Goal: Transaction & Acquisition: Book appointment/travel/reservation

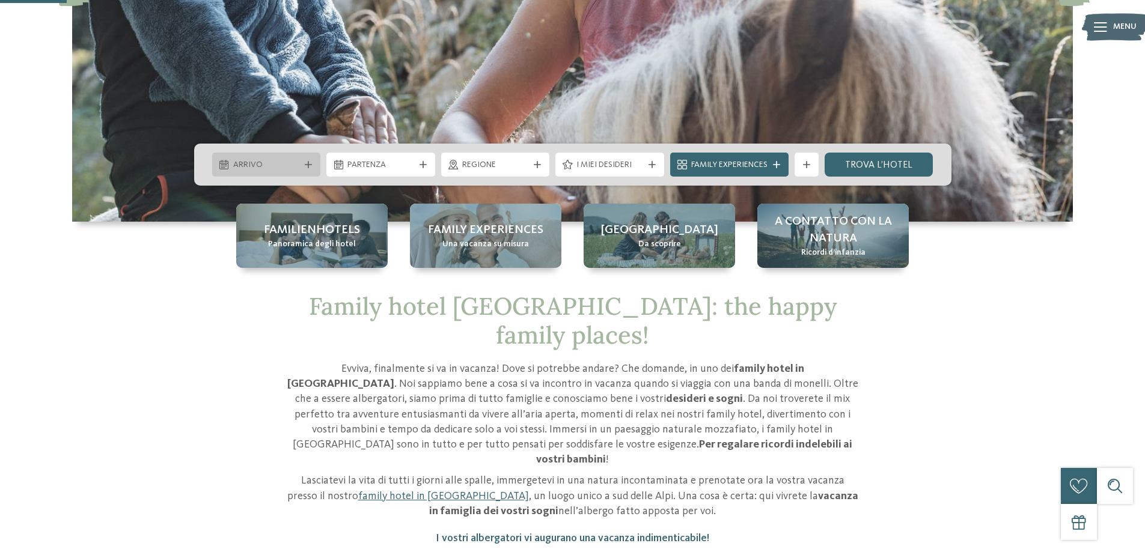
click at [293, 166] on span "Arrivo" at bounding box center [266, 165] width 67 height 12
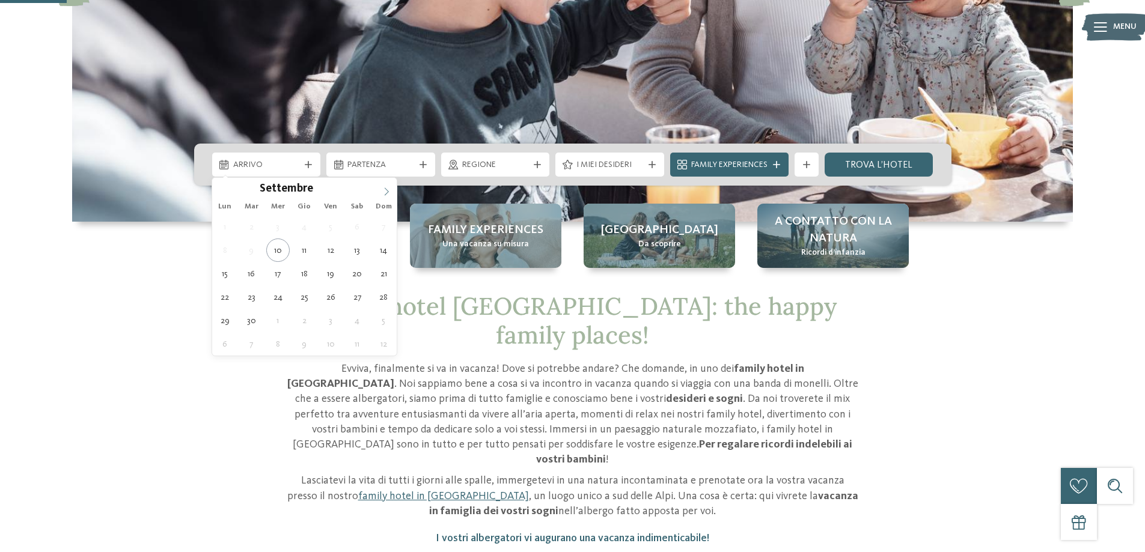
click at [390, 190] on icon at bounding box center [386, 191] width 8 height 8
type input "****"
click at [390, 190] on icon at bounding box center [386, 191] width 8 height 8
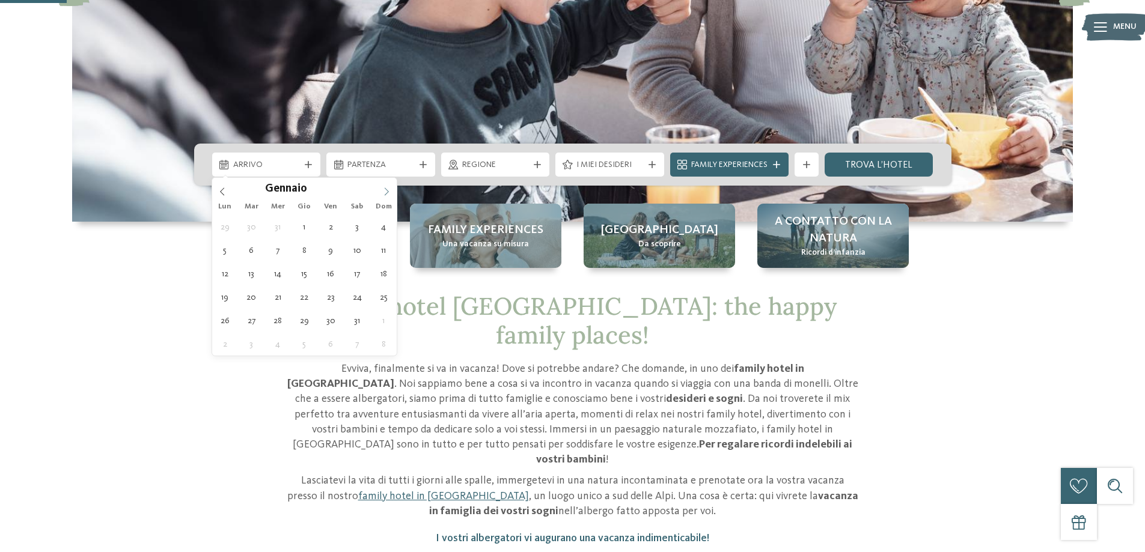
click at [390, 190] on icon at bounding box center [386, 191] width 8 height 8
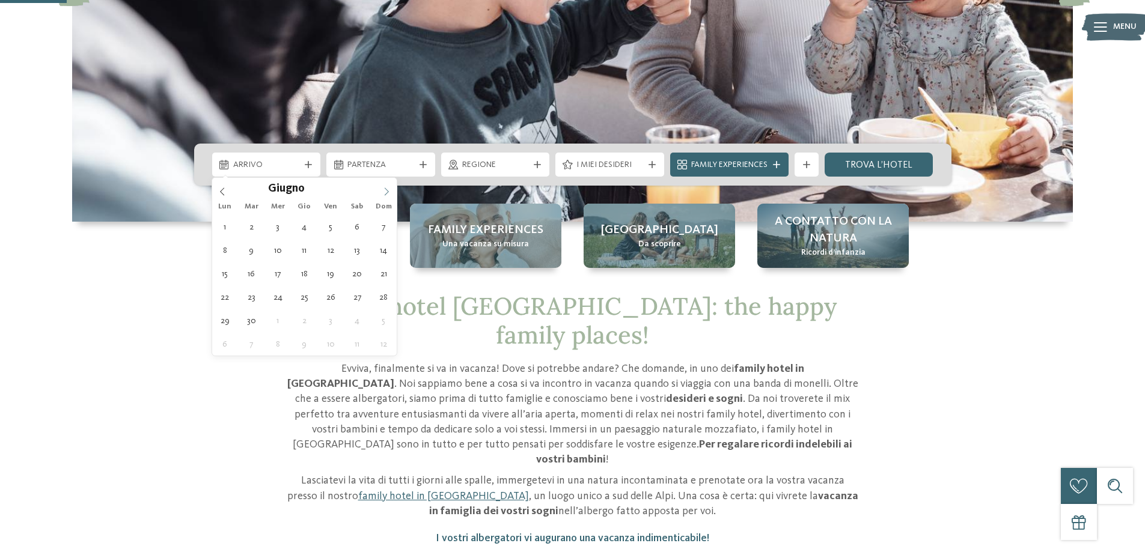
click at [389, 190] on icon at bounding box center [386, 191] width 8 height 8
click at [389, 189] on icon at bounding box center [386, 191] width 8 height 8
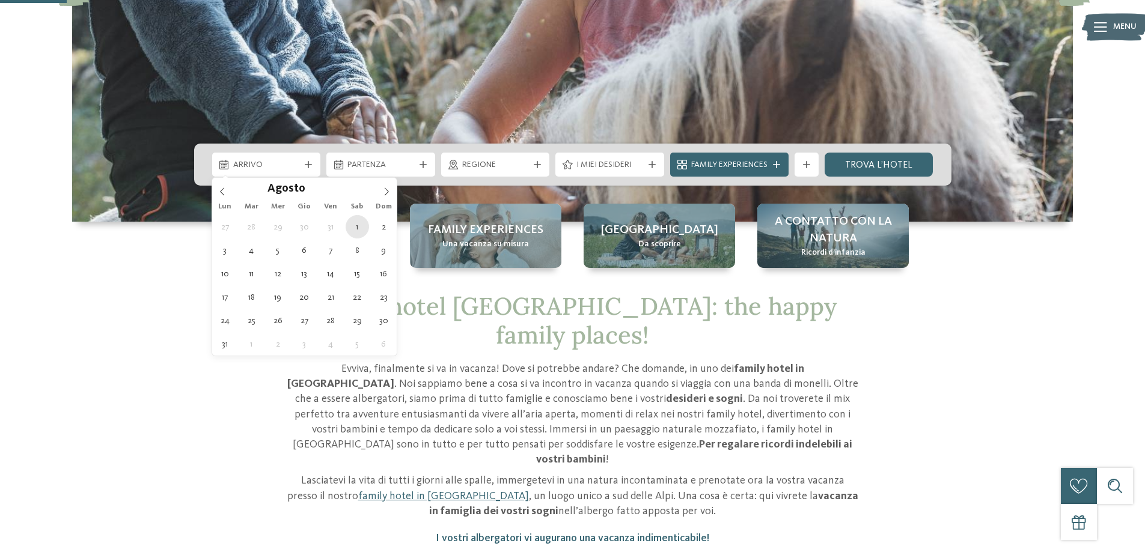
type div "01.08.2026"
type input "****"
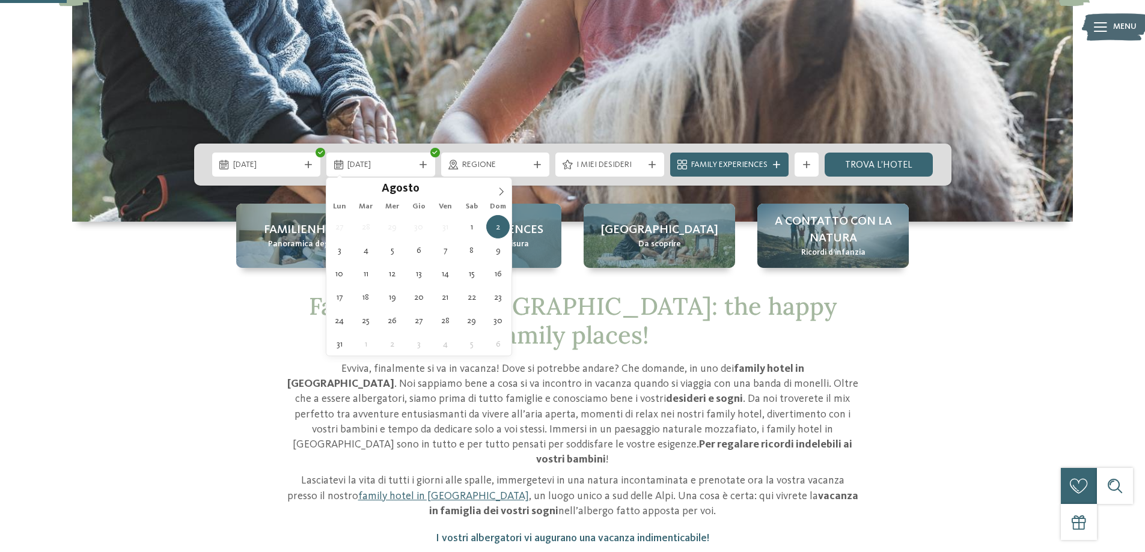
type div "08.08.2026"
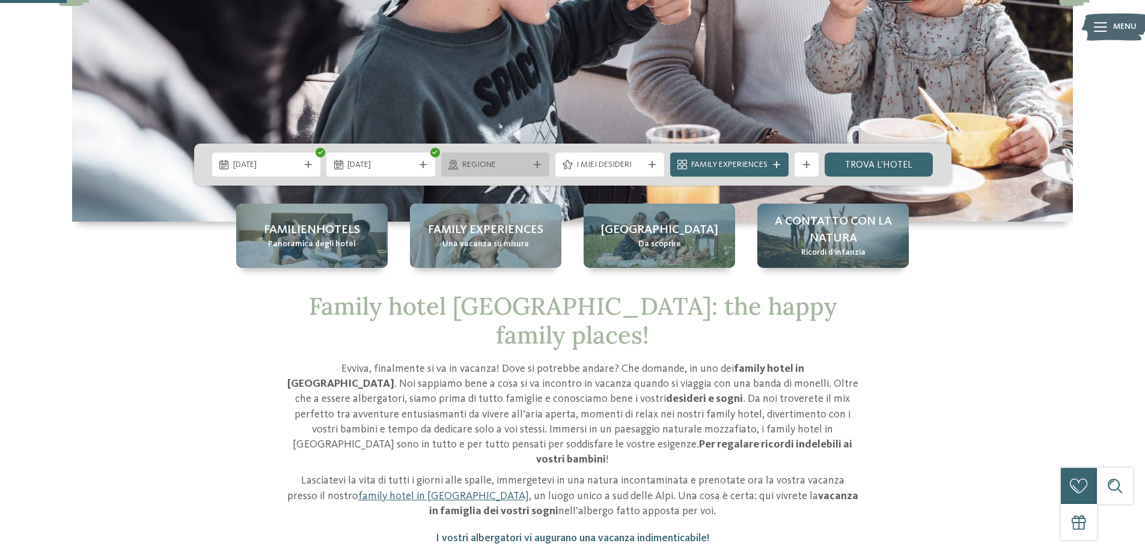
click at [520, 164] on span "Regione" at bounding box center [495, 165] width 67 height 12
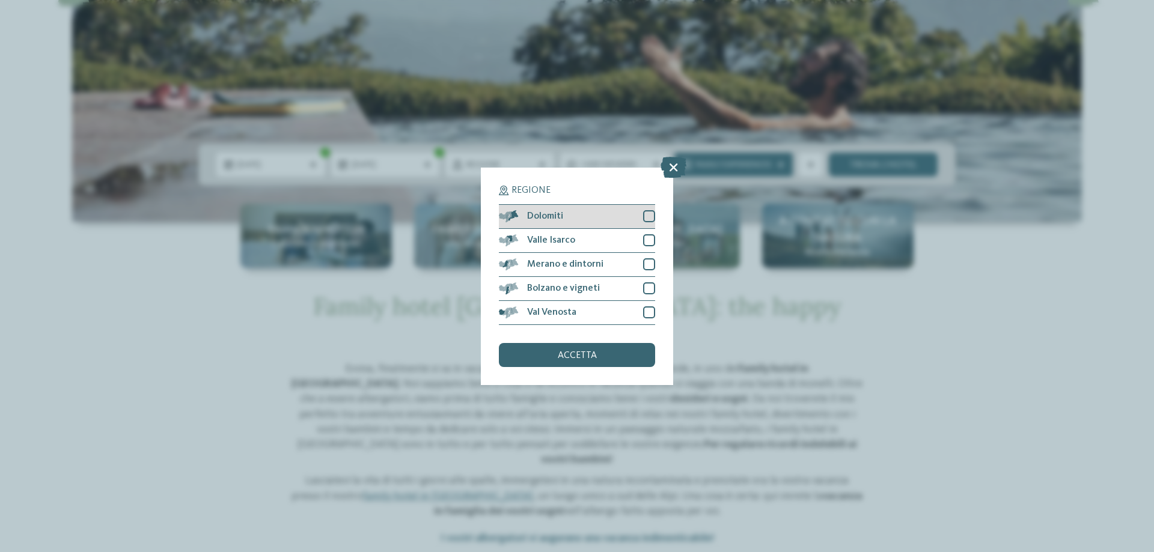
click at [646, 216] on div at bounding box center [649, 216] width 12 height 12
click at [598, 356] on div "accetta" at bounding box center [577, 355] width 156 height 24
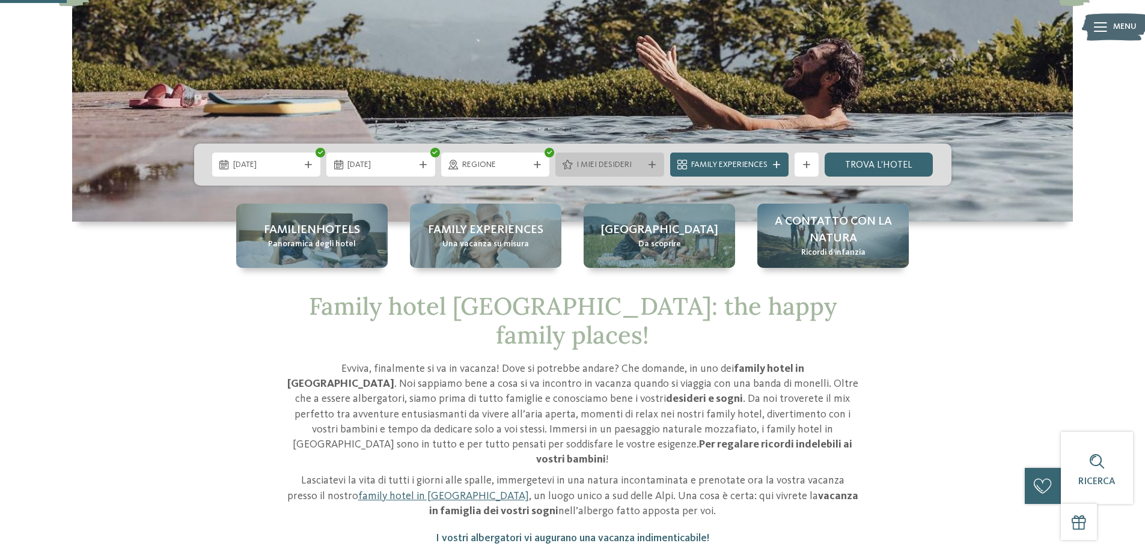
click at [622, 168] on span "I miei desideri" at bounding box center [609, 165] width 67 height 12
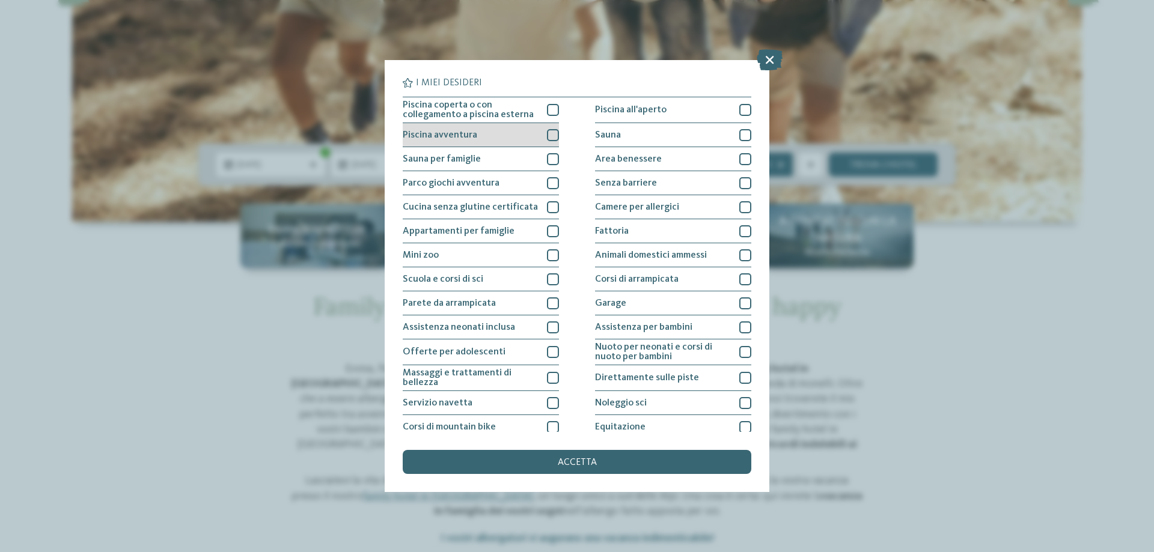
click at [553, 132] on div at bounding box center [553, 135] width 12 height 12
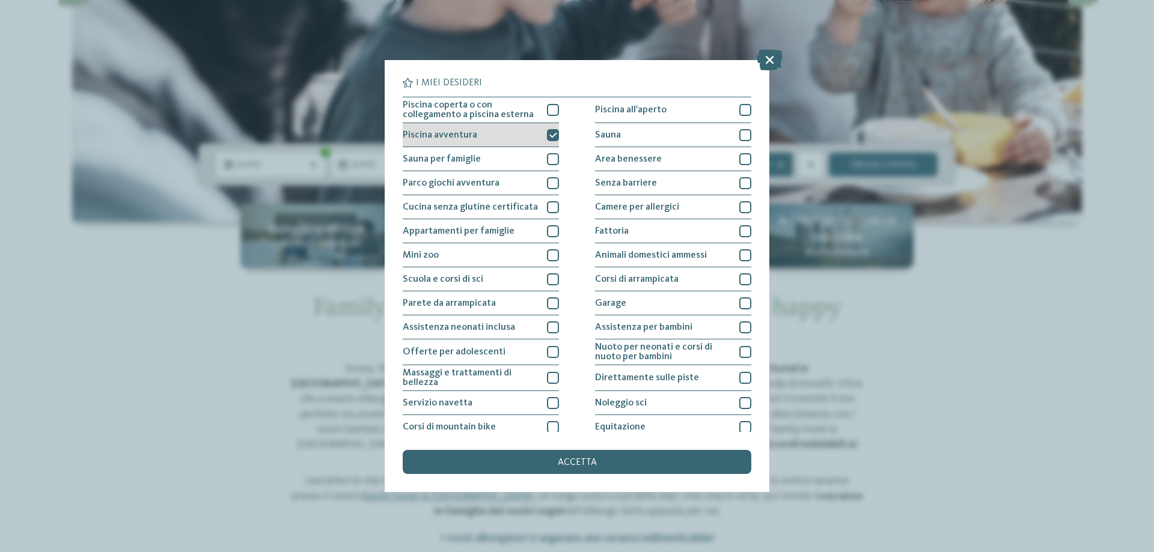
click at [552, 136] on icon at bounding box center [553, 135] width 8 height 7
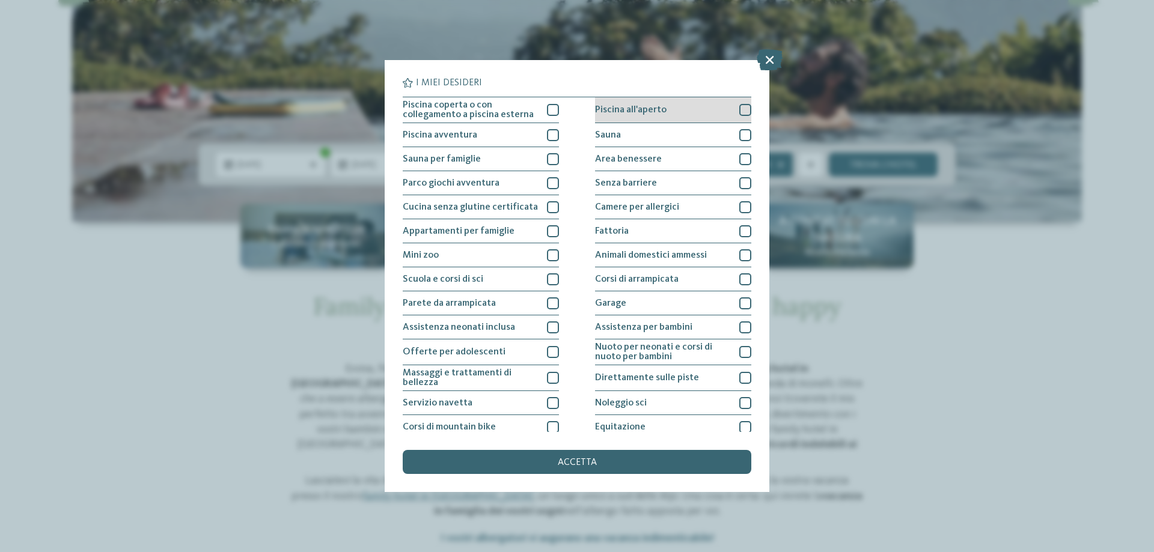
click at [743, 109] on div at bounding box center [745, 110] width 12 height 12
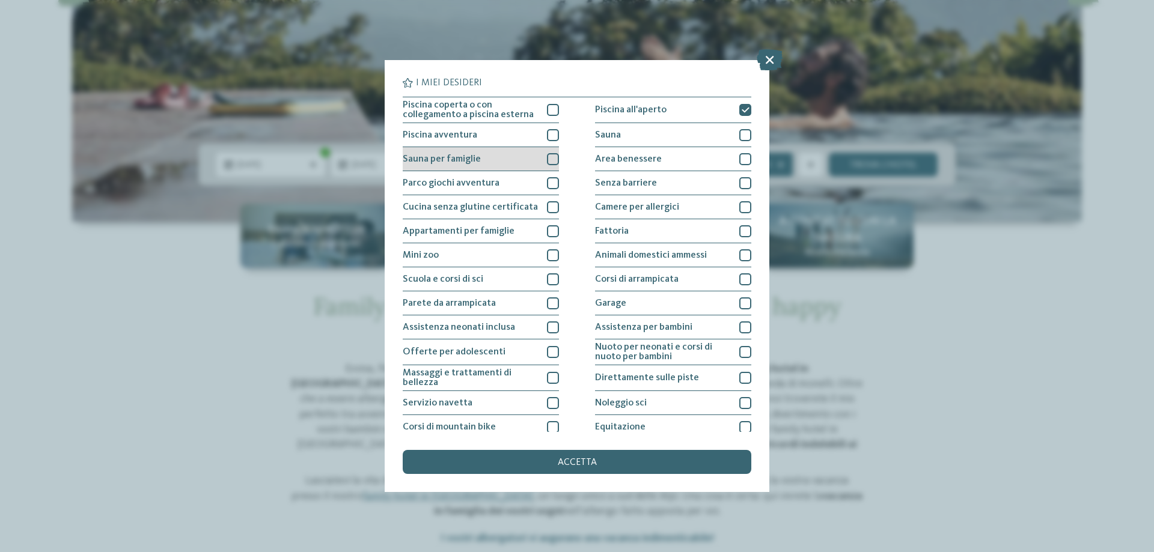
click at [551, 160] on div at bounding box center [553, 159] width 12 height 12
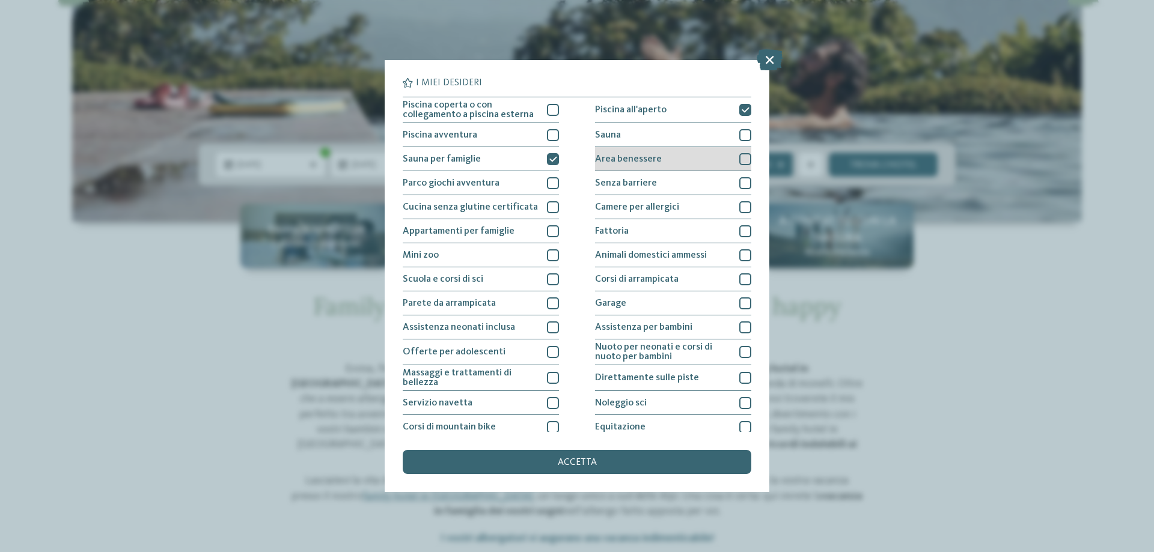
click at [739, 160] on div at bounding box center [745, 159] width 12 height 12
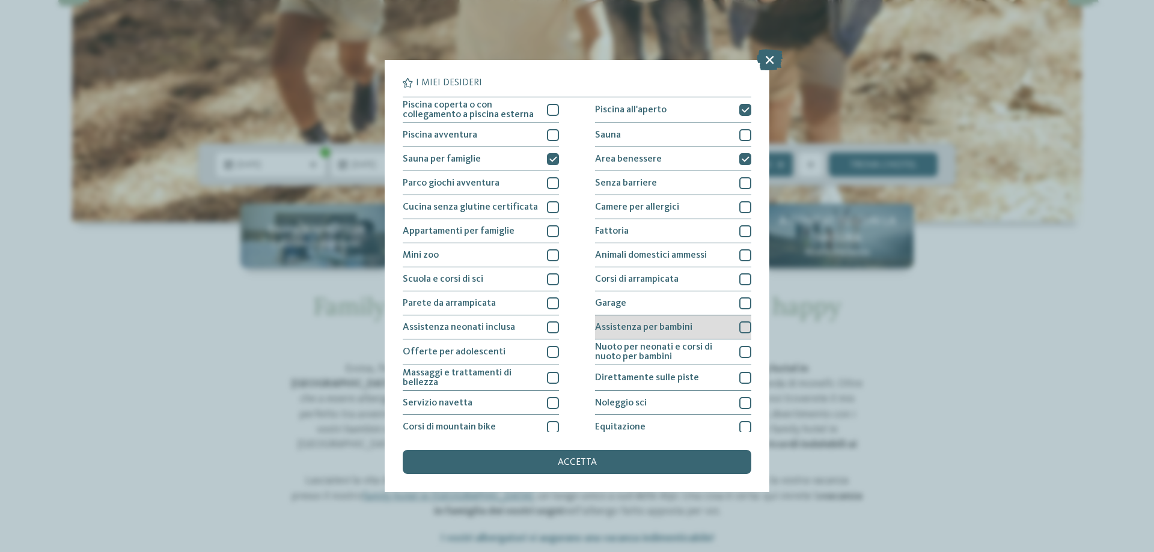
click at [744, 330] on div at bounding box center [745, 327] width 12 height 12
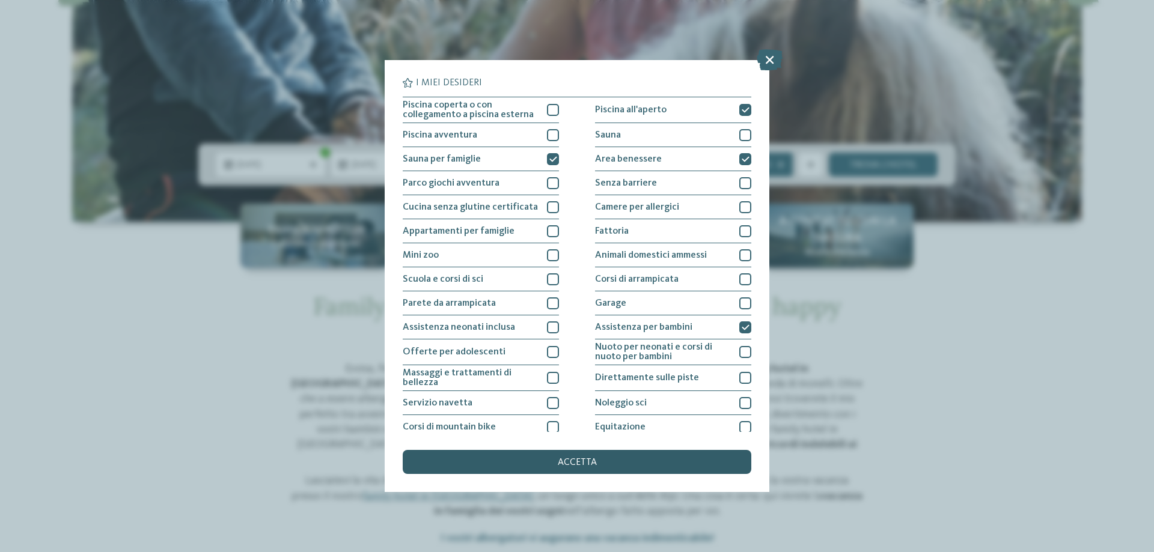
click at [593, 457] on div "accetta" at bounding box center [577, 462] width 348 height 24
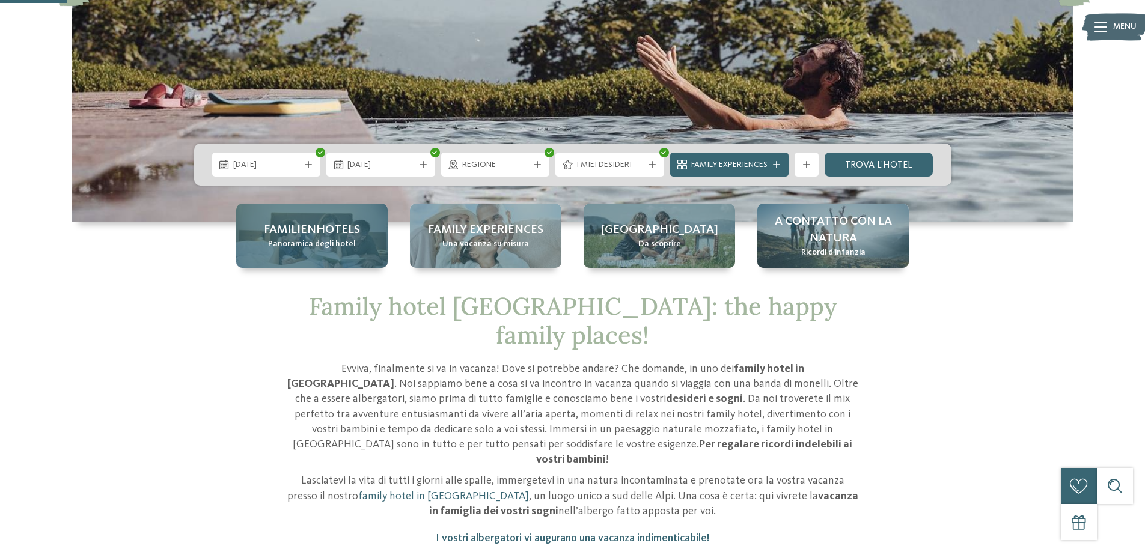
click at [307, 233] on span "Familienhotels" at bounding box center [312, 230] width 96 height 17
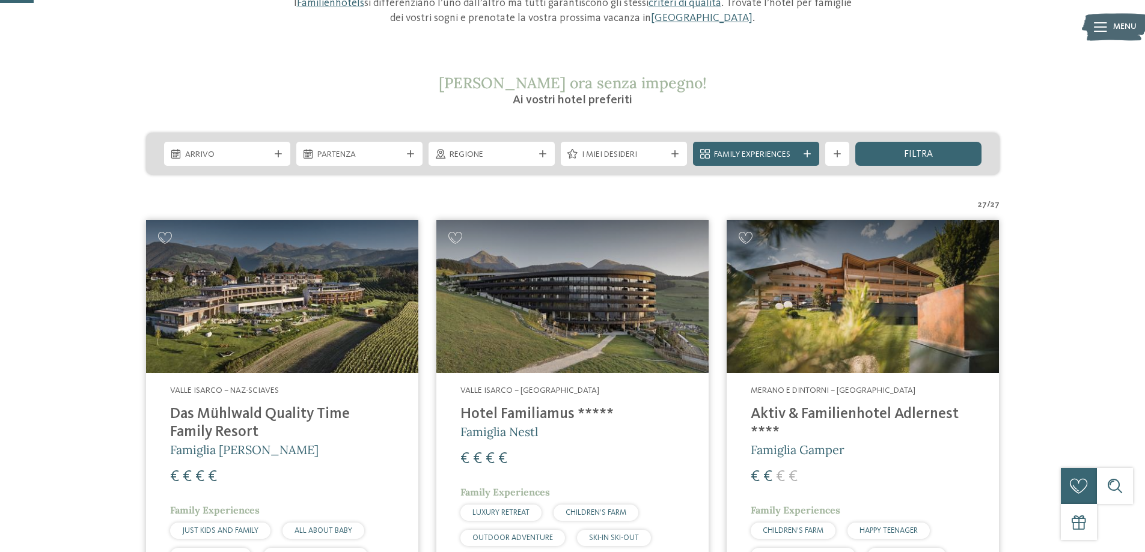
scroll to position [240, 0]
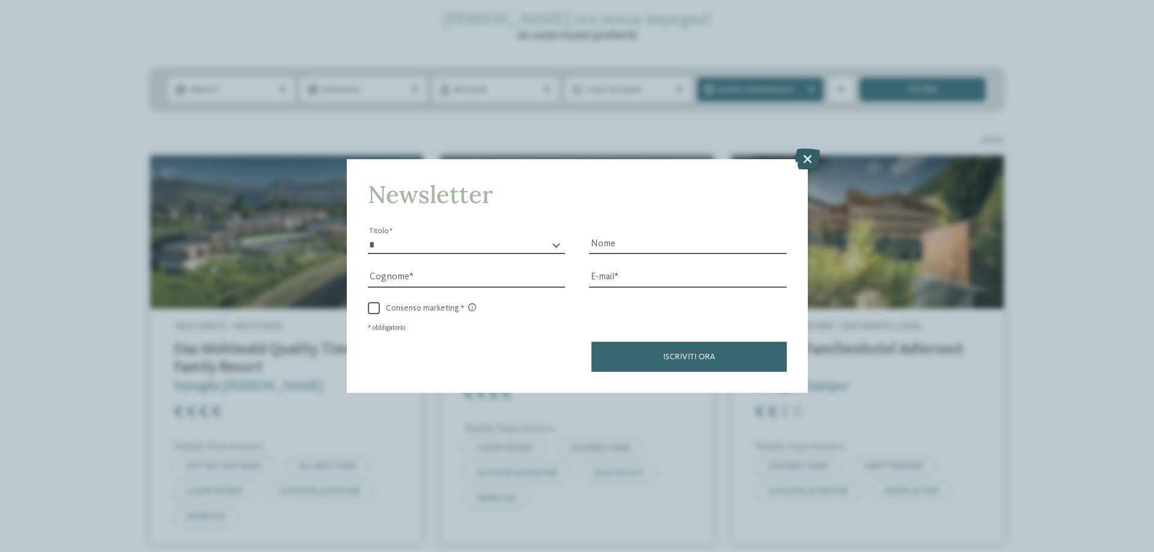
click at [810, 159] on icon at bounding box center [807, 158] width 26 height 21
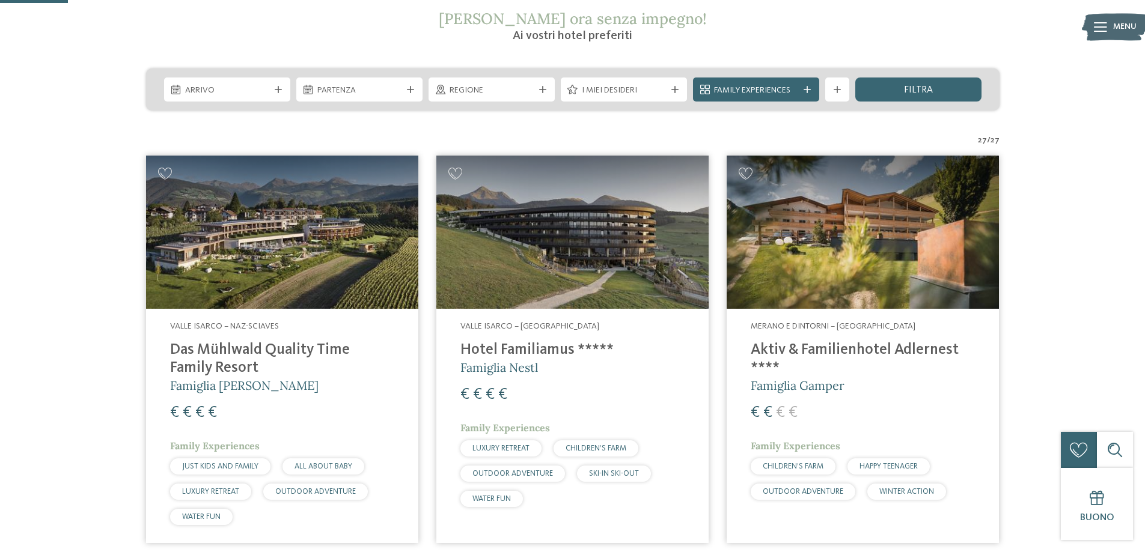
click at [856, 266] on img at bounding box center [862, 232] width 272 height 153
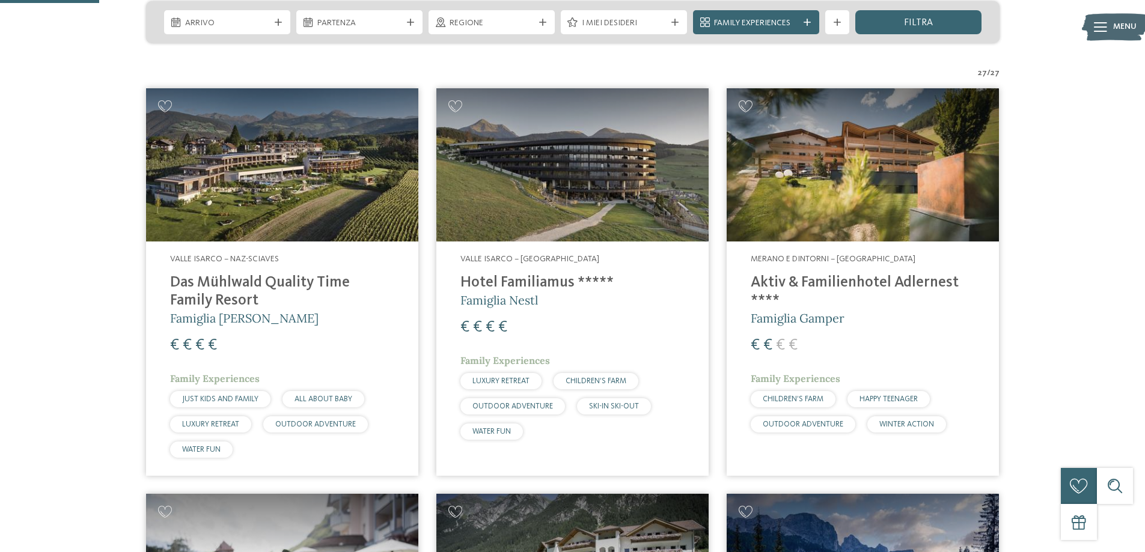
scroll to position [360, 0]
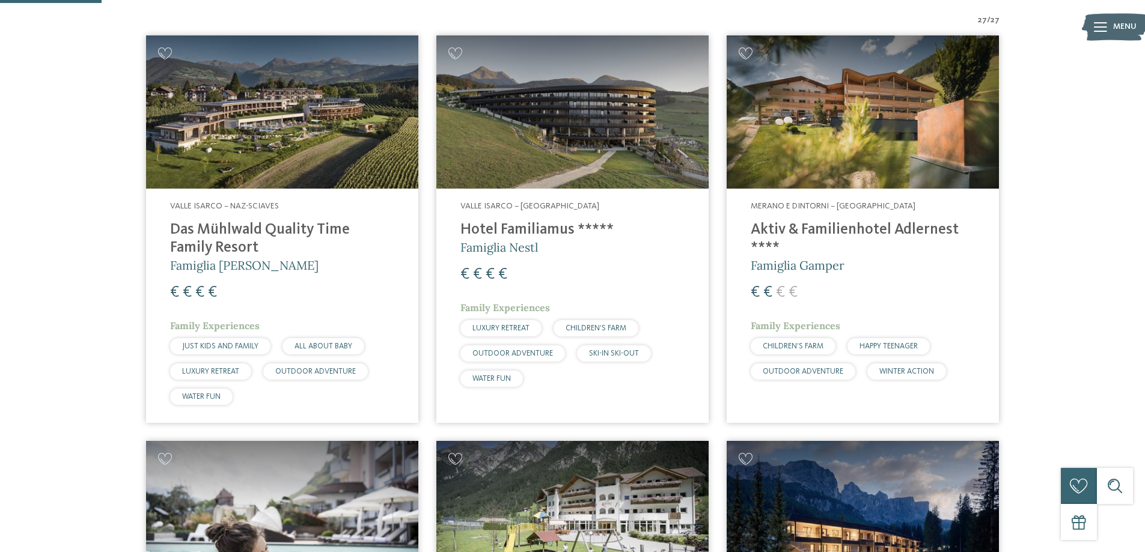
click at [582, 150] on img at bounding box center [572, 111] width 272 height 153
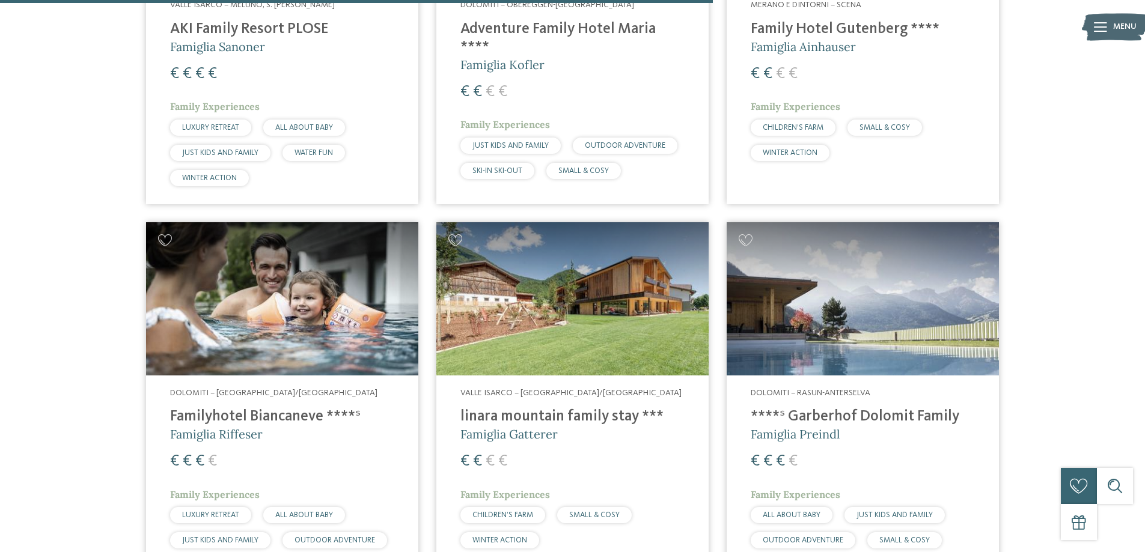
scroll to position [2644, 0]
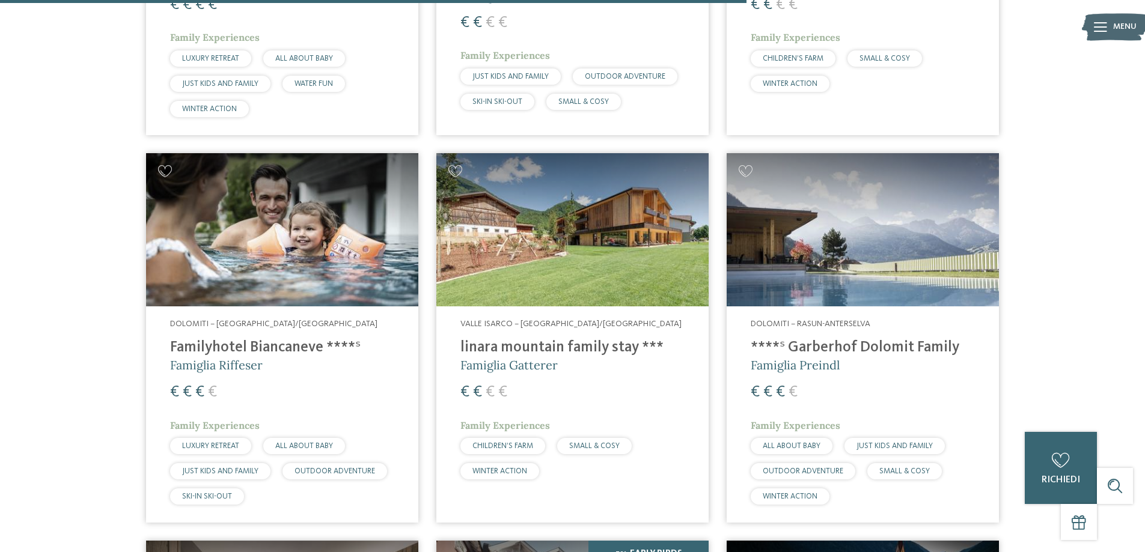
click at [278, 213] on img at bounding box center [282, 229] width 272 height 153
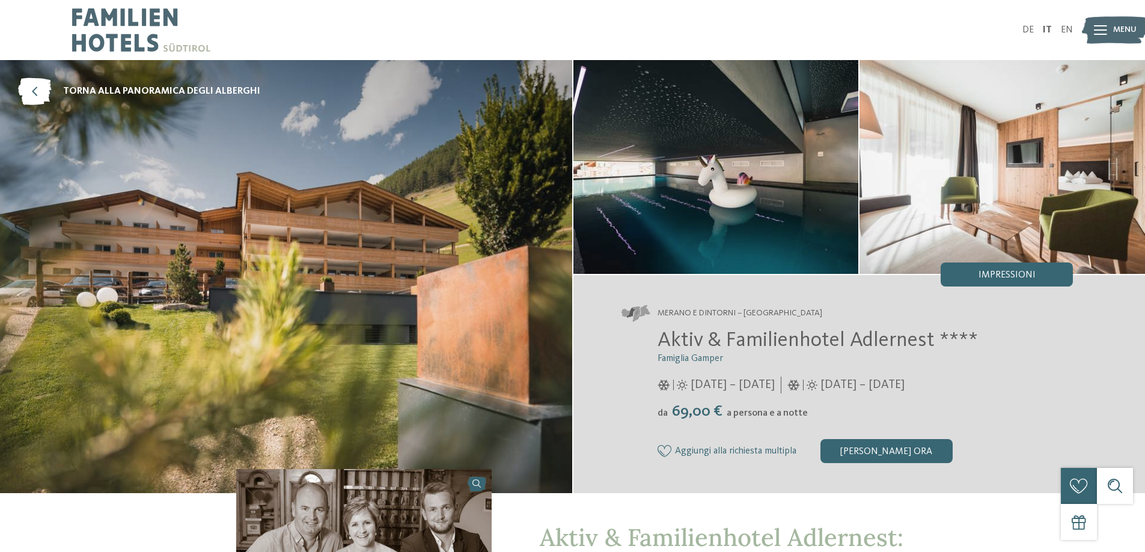
click at [339, 219] on img at bounding box center [286, 276] width 572 height 433
drag, startPoint x: 432, startPoint y: 218, endPoint x: 458, endPoint y: 207, distance: 28.0
click at [434, 216] on img at bounding box center [286, 276] width 572 height 433
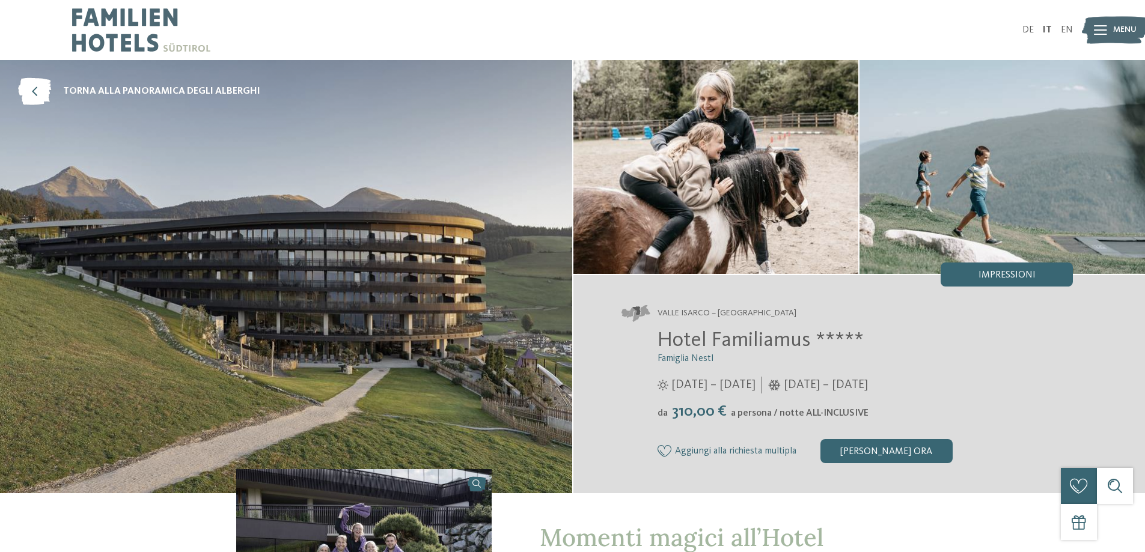
click at [680, 193] on img at bounding box center [715, 167] width 285 height 214
click at [684, 201] on img at bounding box center [715, 167] width 285 height 214
click at [439, 269] on img at bounding box center [286, 276] width 572 height 433
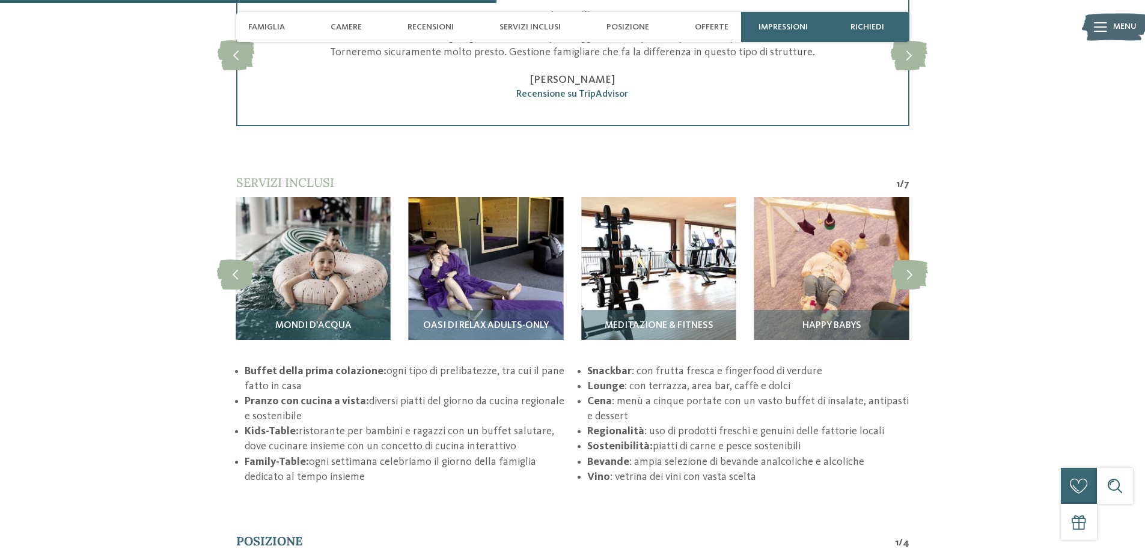
scroll to position [1923, 0]
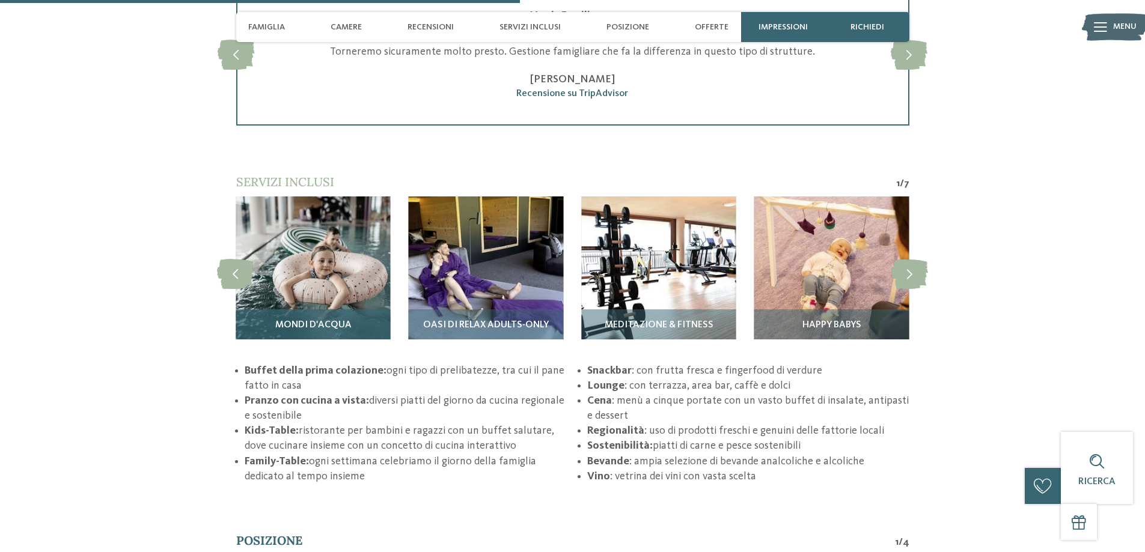
click at [319, 257] on img at bounding box center [313, 273] width 154 height 154
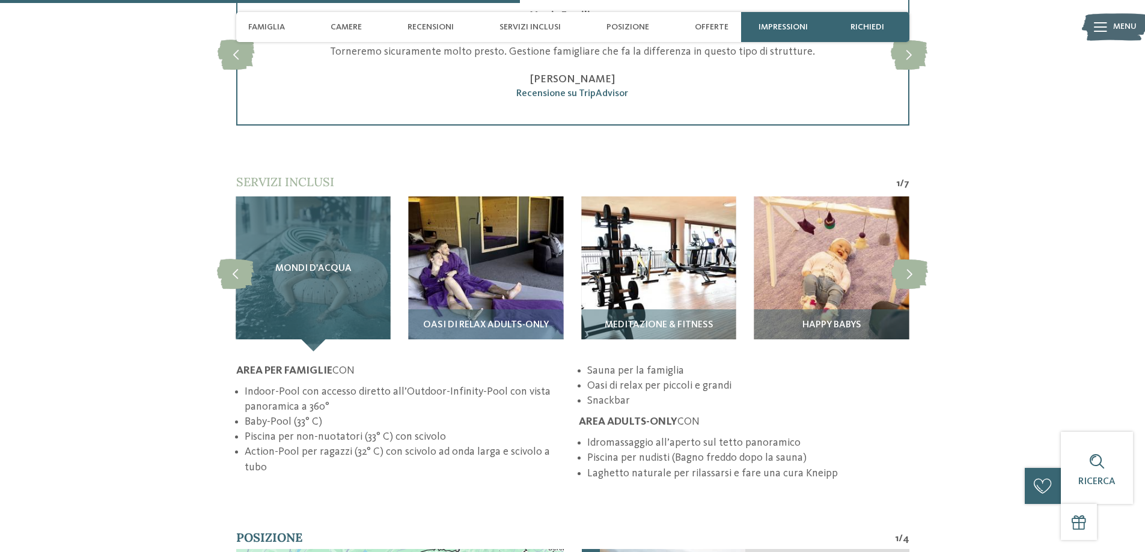
click at [339, 267] on span "Mondi d'acqua" at bounding box center [313, 269] width 76 height 11
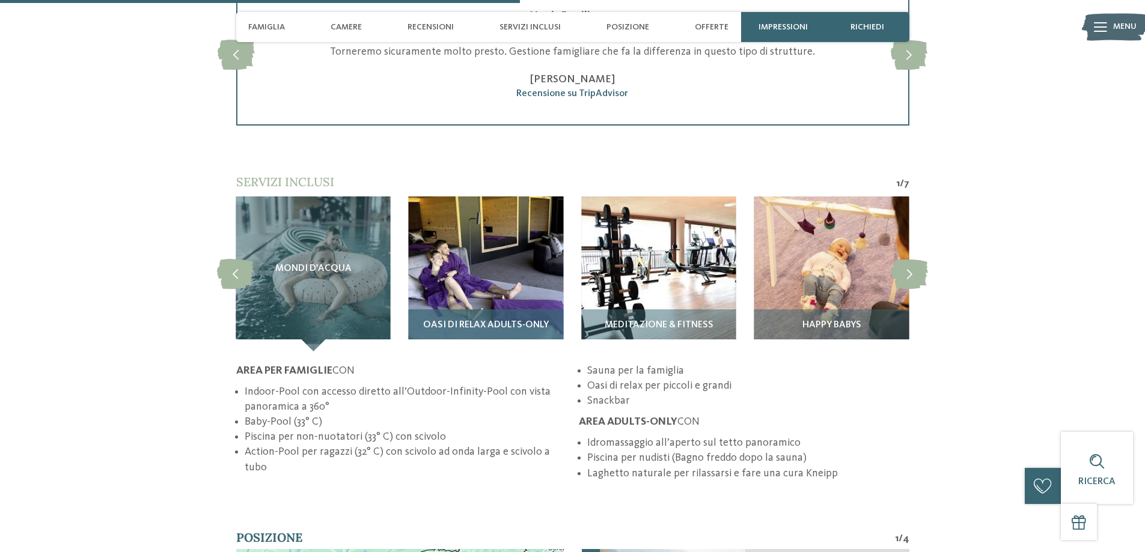
click at [442, 264] on img at bounding box center [486, 273] width 154 height 154
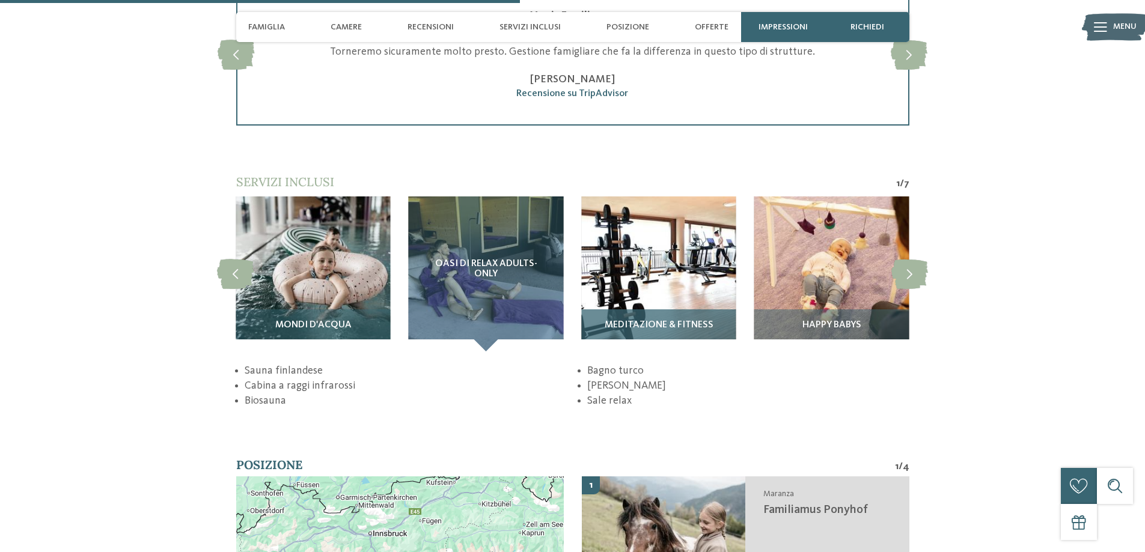
click at [646, 277] on img at bounding box center [658, 273] width 154 height 154
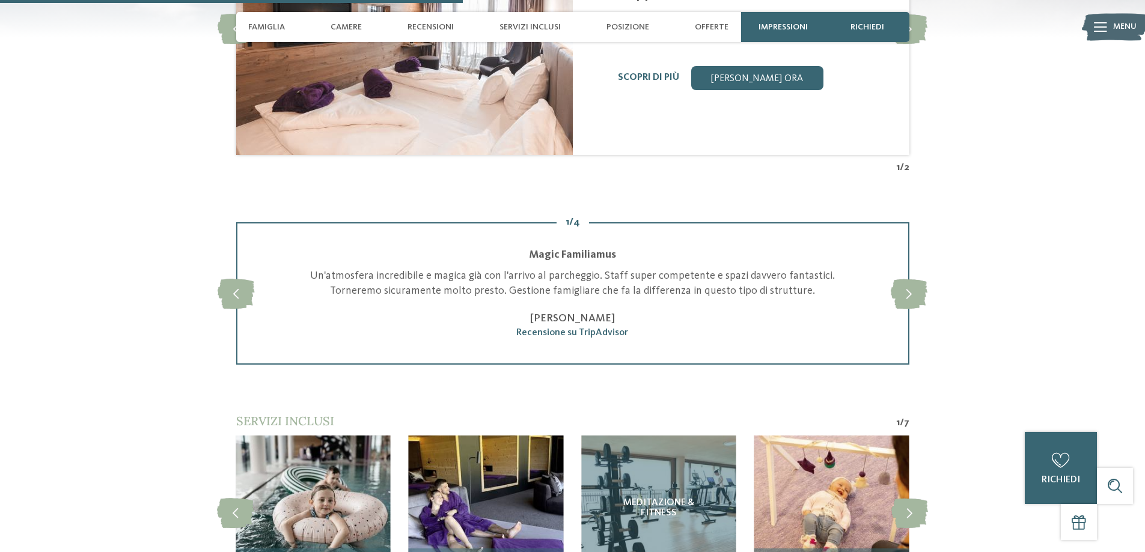
scroll to position [1682, 0]
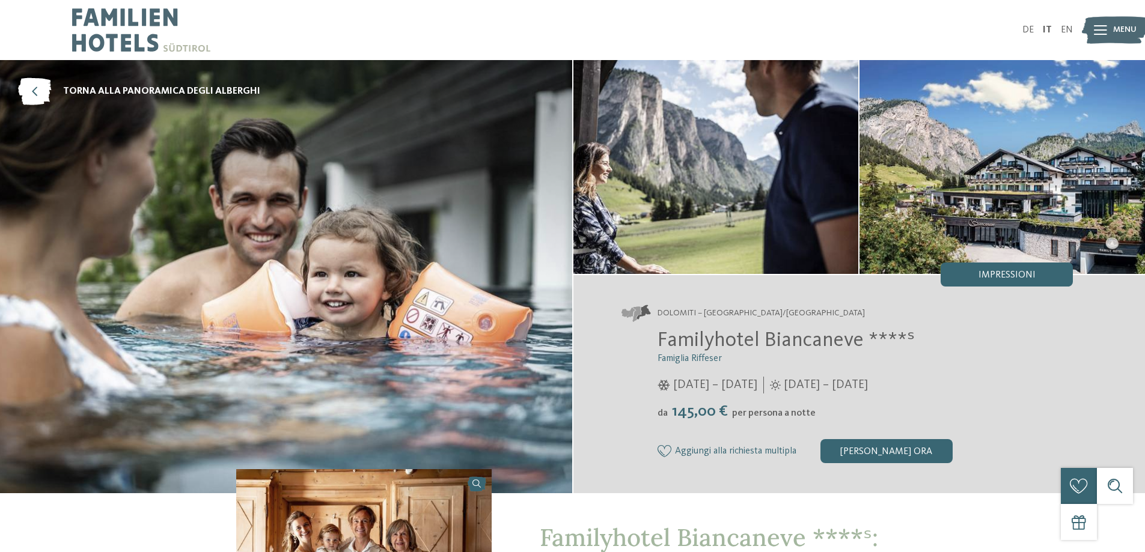
click at [1010, 187] on img at bounding box center [1001, 167] width 285 height 214
click at [754, 206] on img at bounding box center [715, 167] width 285 height 214
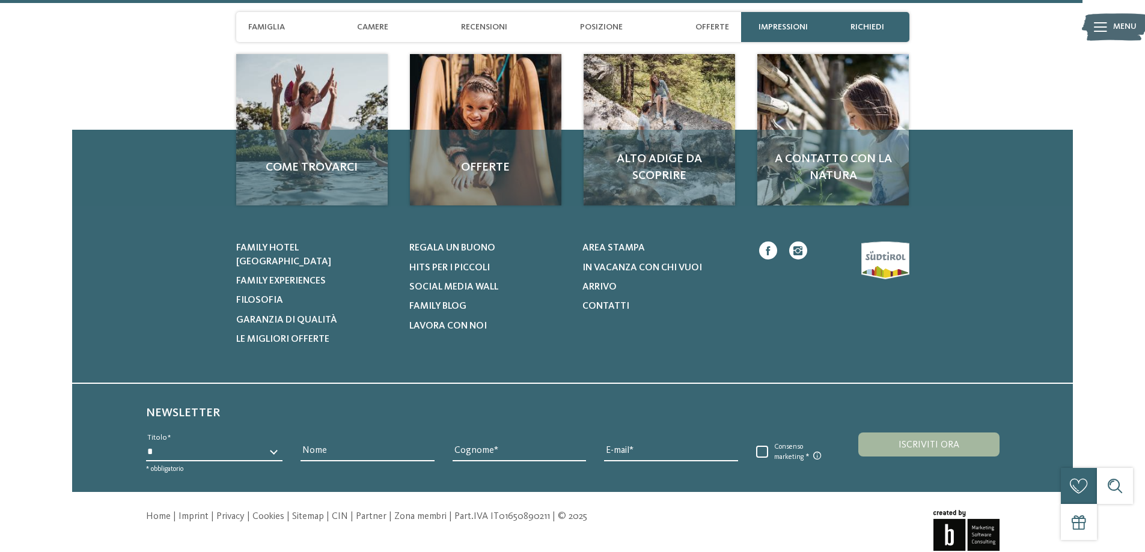
scroll to position [3312, 0]
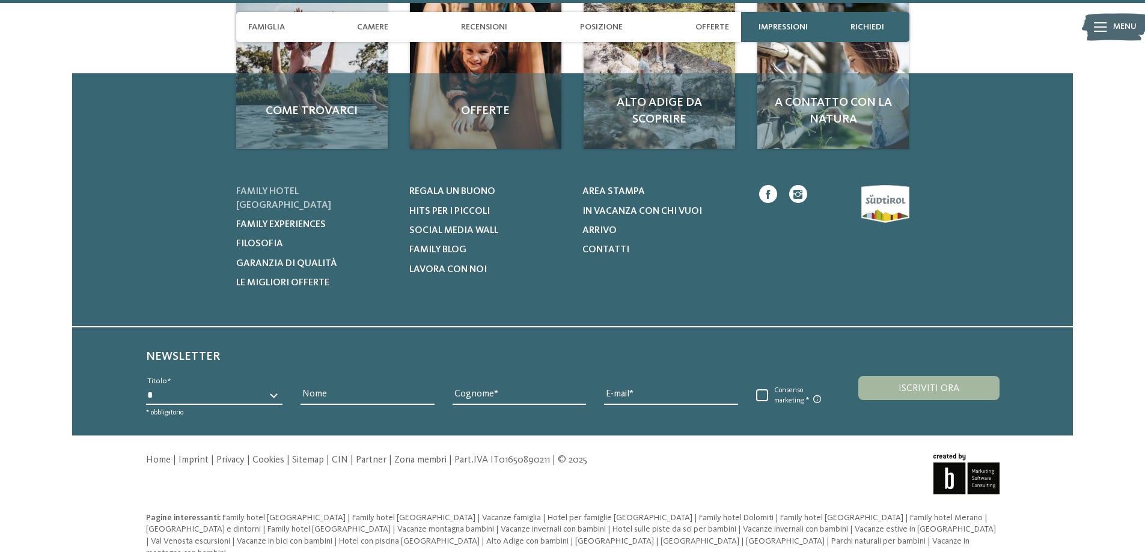
click at [287, 187] on span "Family hotel [GEOGRAPHIC_DATA]" at bounding box center [283, 198] width 95 height 23
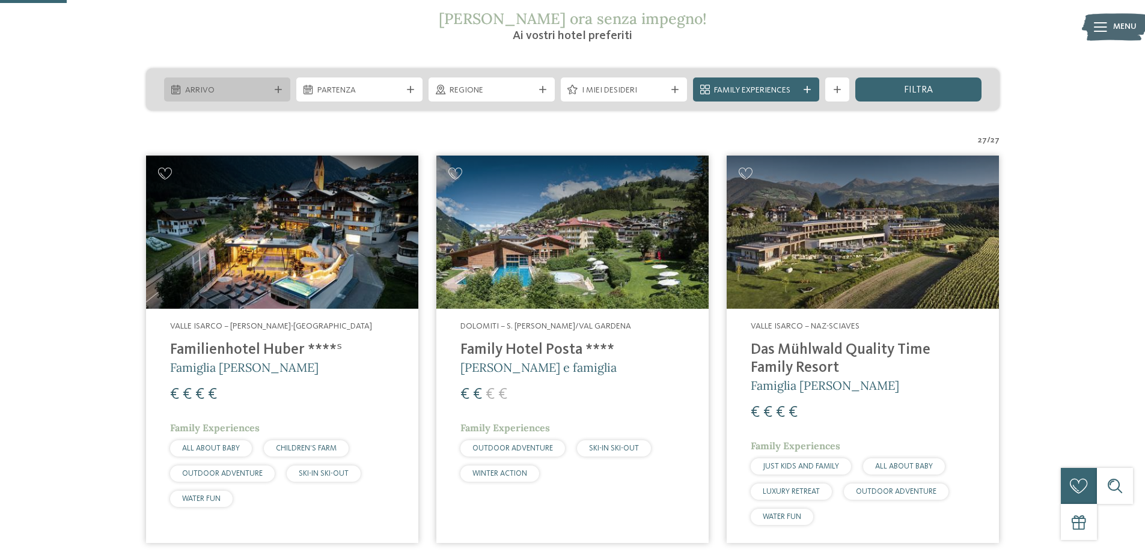
click at [269, 81] on div "Arrivo" at bounding box center [227, 90] width 126 height 24
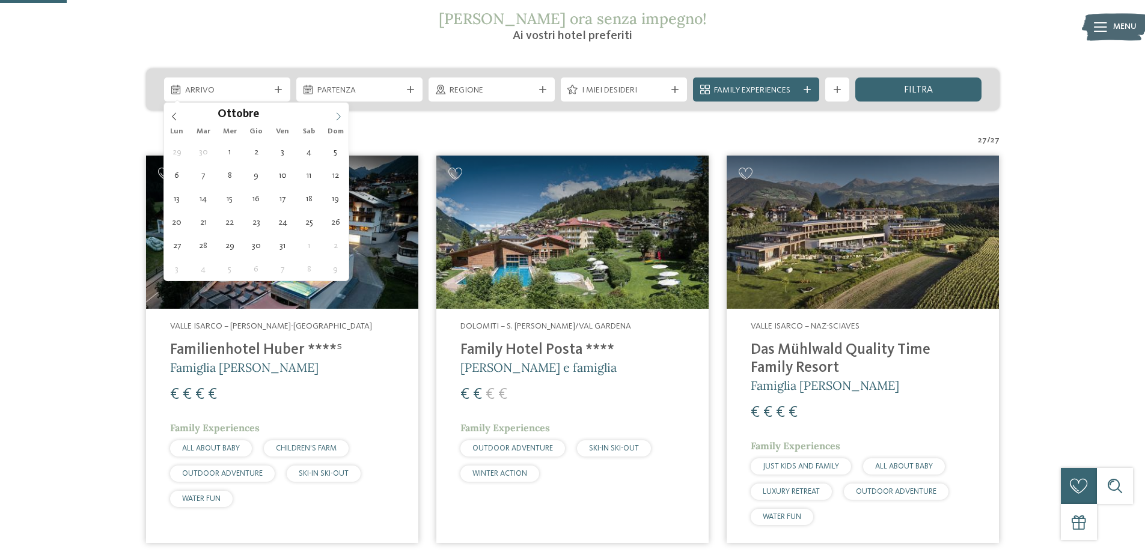
click at [339, 114] on icon at bounding box center [338, 116] width 8 height 8
type input "****"
click at [339, 113] on icon at bounding box center [338, 116] width 8 height 8
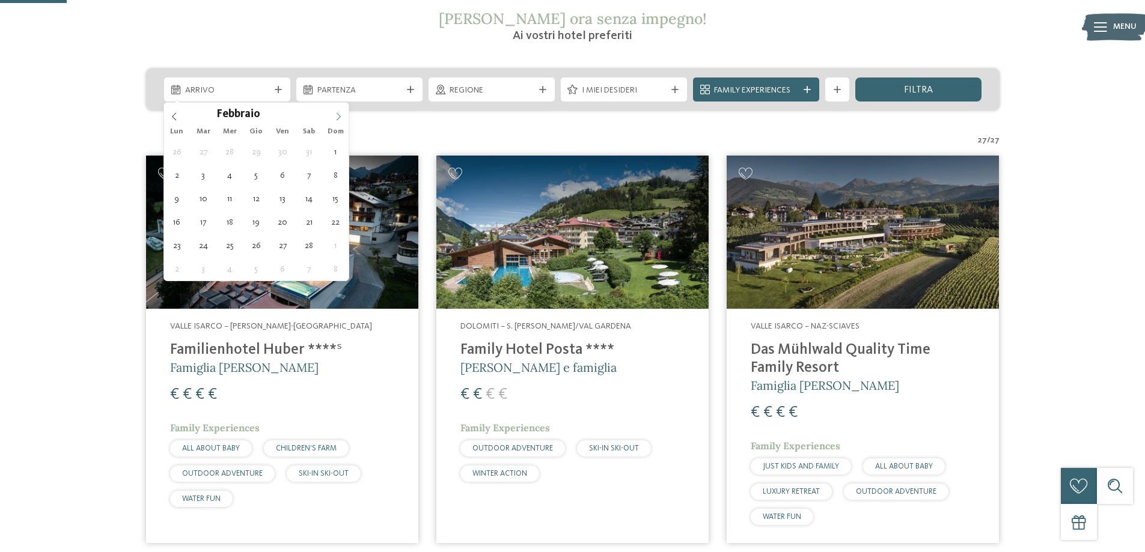
click at [339, 112] on icon at bounding box center [338, 116] width 8 height 8
click at [339, 112] on span at bounding box center [338, 113] width 20 height 20
click at [339, 111] on span at bounding box center [338, 113] width 20 height 20
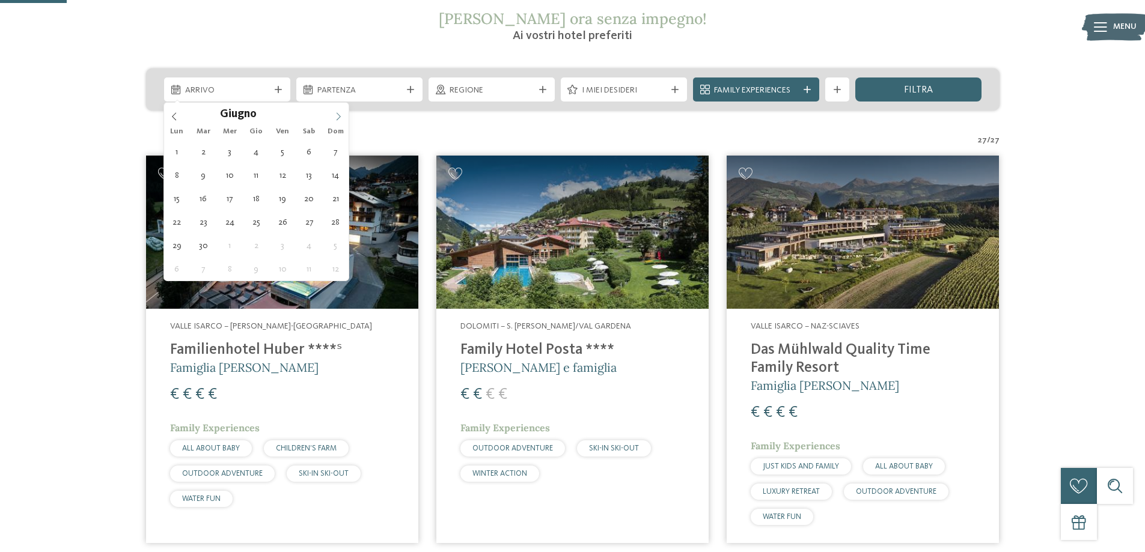
click at [338, 111] on span at bounding box center [338, 113] width 20 height 20
type div "01.08.2026"
type input "****"
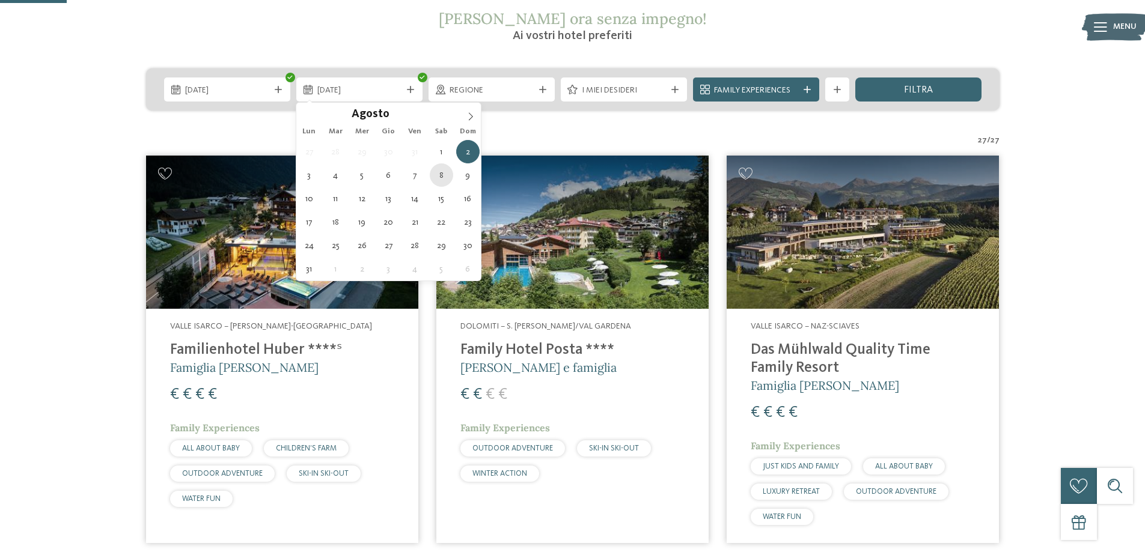
type div "08.08.2026"
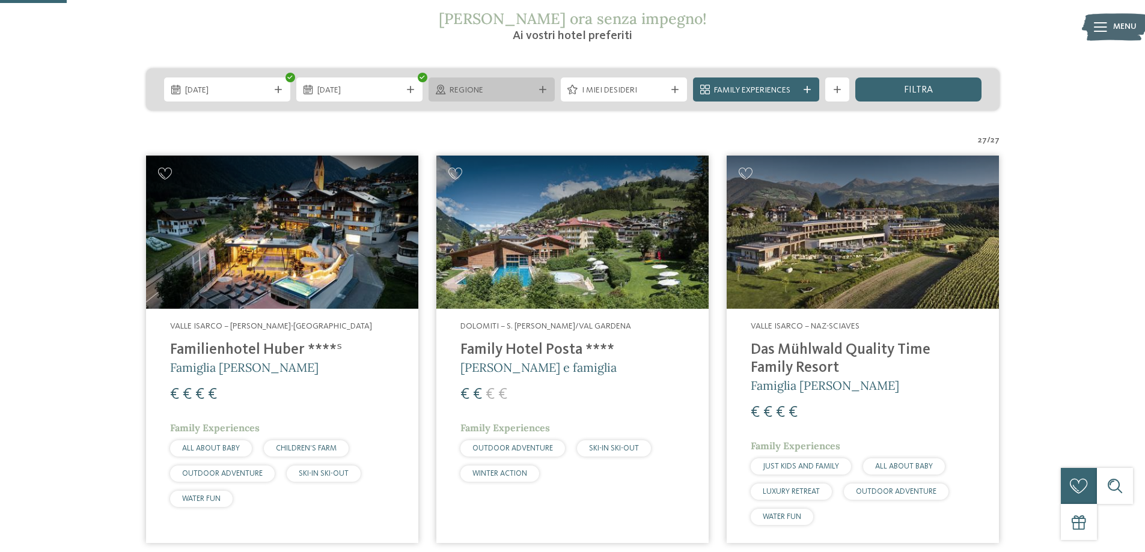
click at [515, 91] on span "Regione" at bounding box center [491, 91] width 84 height 12
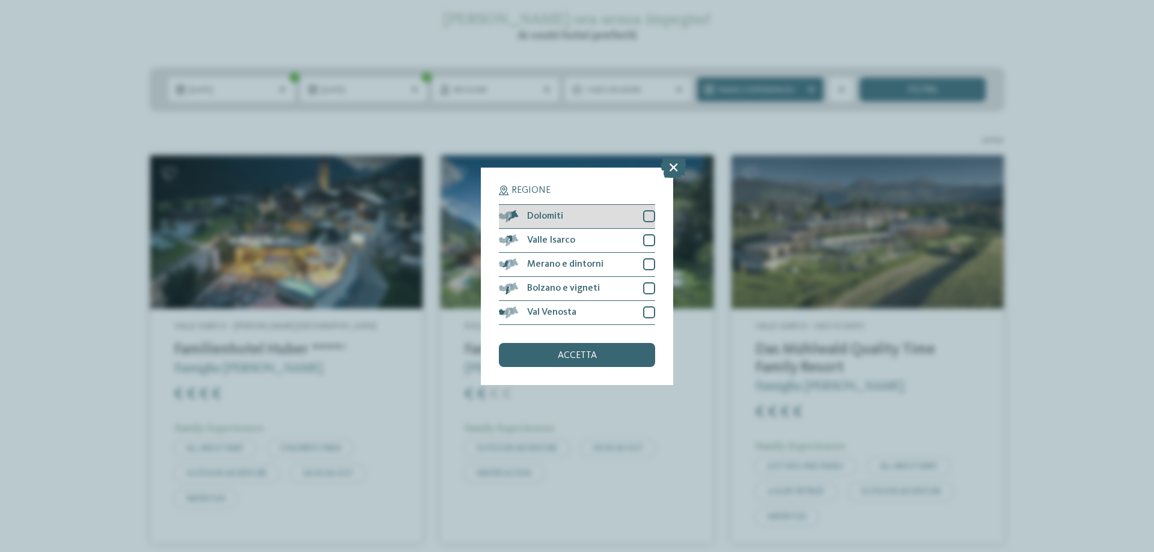
click at [651, 213] on div at bounding box center [649, 216] width 12 height 12
click at [648, 265] on div at bounding box center [649, 264] width 12 height 12
click at [584, 354] on span "accetta" at bounding box center [577, 356] width 39 height 10
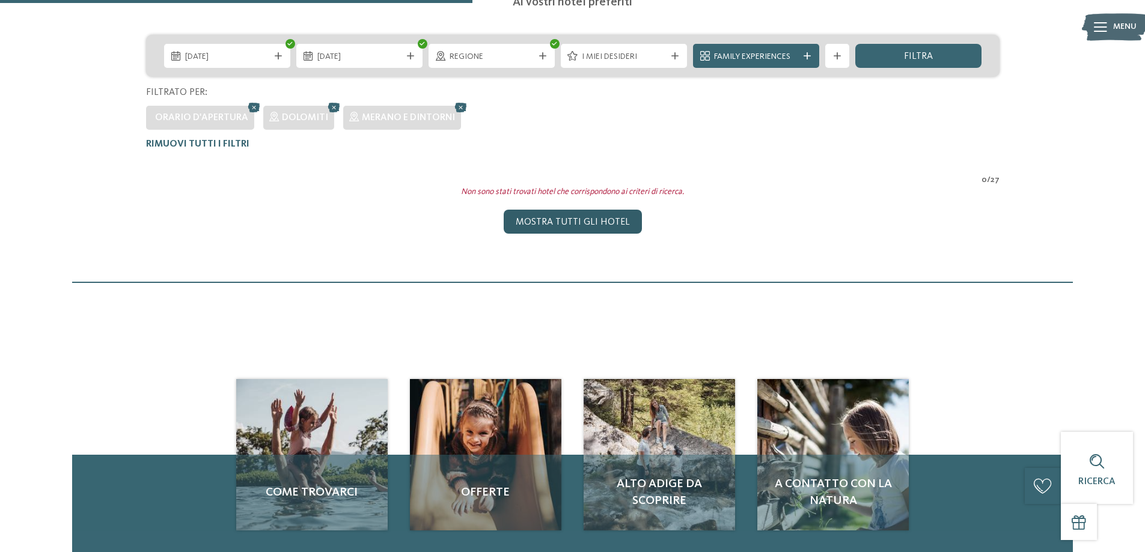
scroll to position [214, 0]
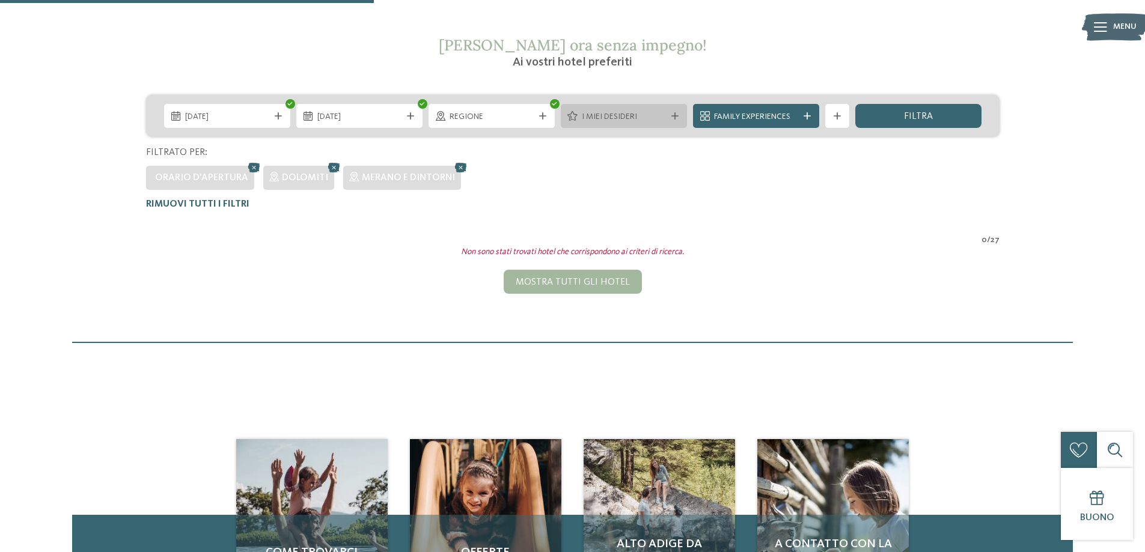
click at [680, 120] on div "I miei desideri" at bounding box center [624, 116] width 126 height 24
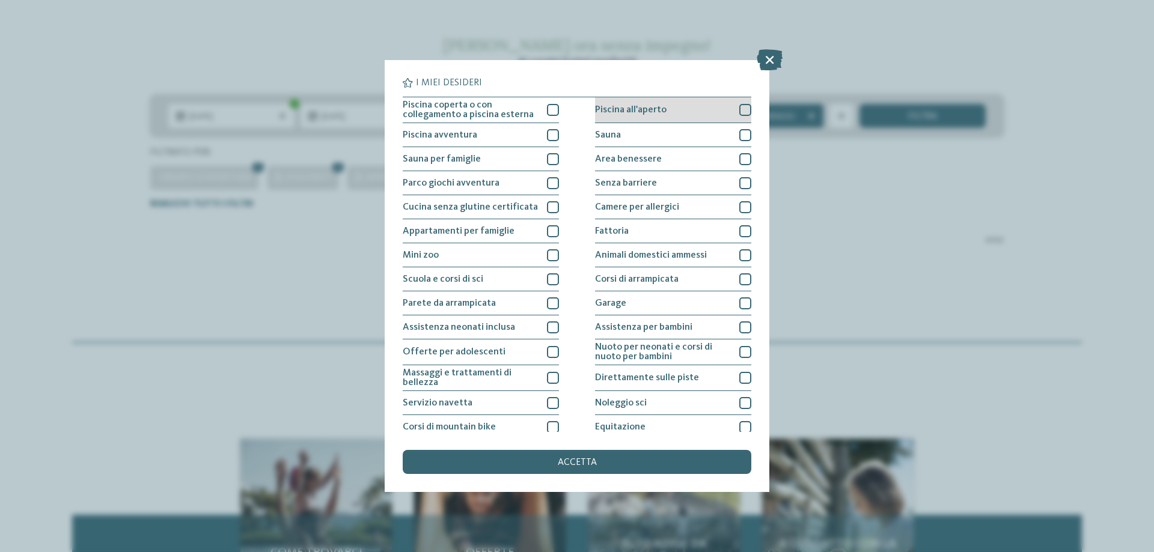
click at [739, 111] on div at bounding box center [745, 110] width 12 height 12
click at [739, 136] on div at bounding box center [745, 135] width 12 height 12
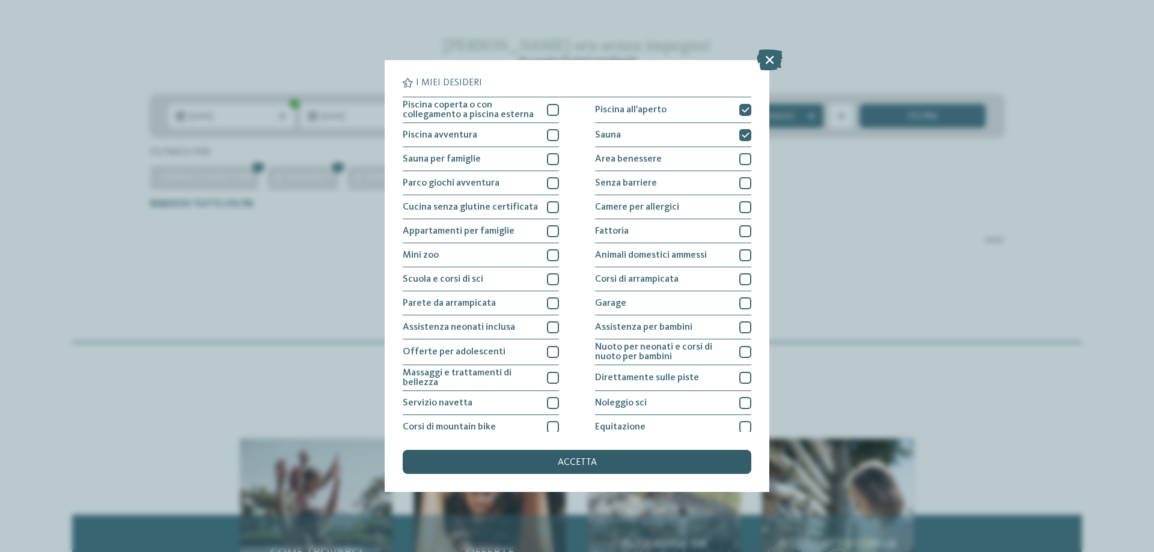
click at [574, 465] on span "accetta" at bounding box center [577, 463] width 39 height 10
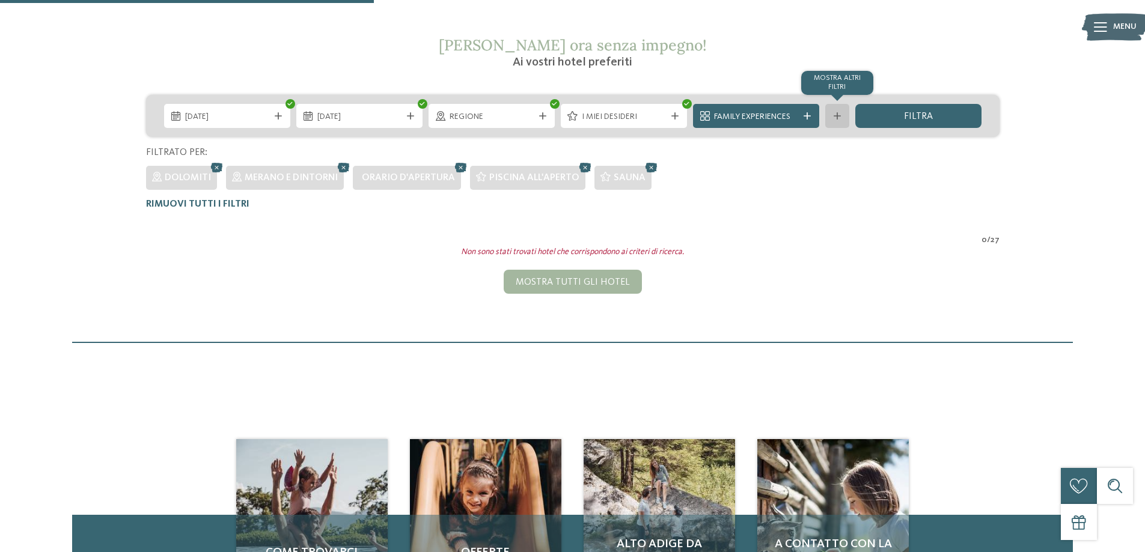
click at [842, 117] on div at bounding box center [837, 115] width 12 height 7
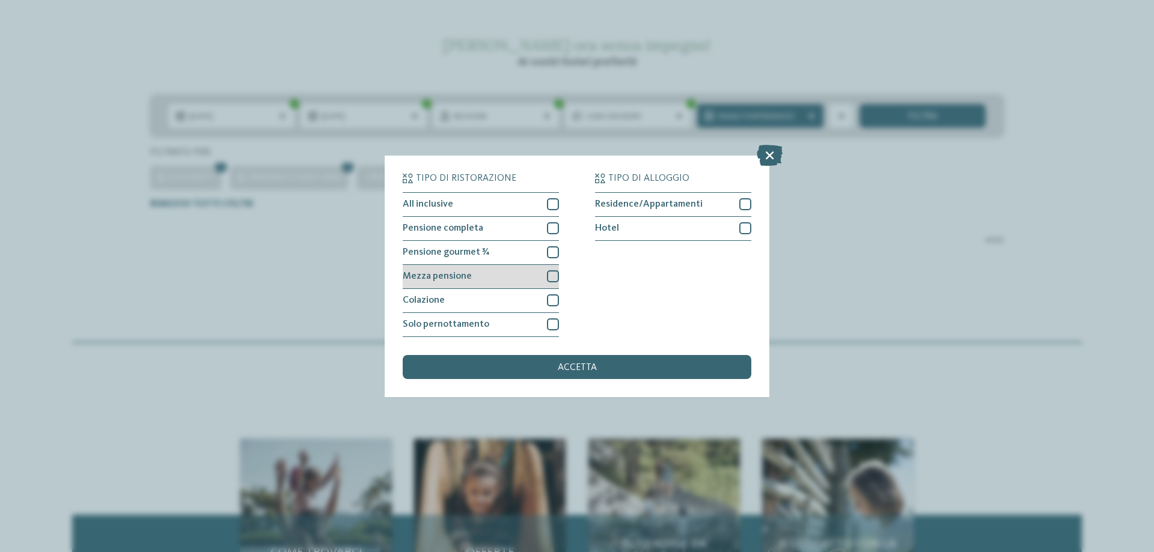
click at [550, 276] on div at bounding box center [553, 276] width 12 height 12
click at [744, 230] on div at bounding box center [745, 228] width 12 height 12
click at [614, 362] on div "accetta" at bounding box center [577, 367] width 348 height 24
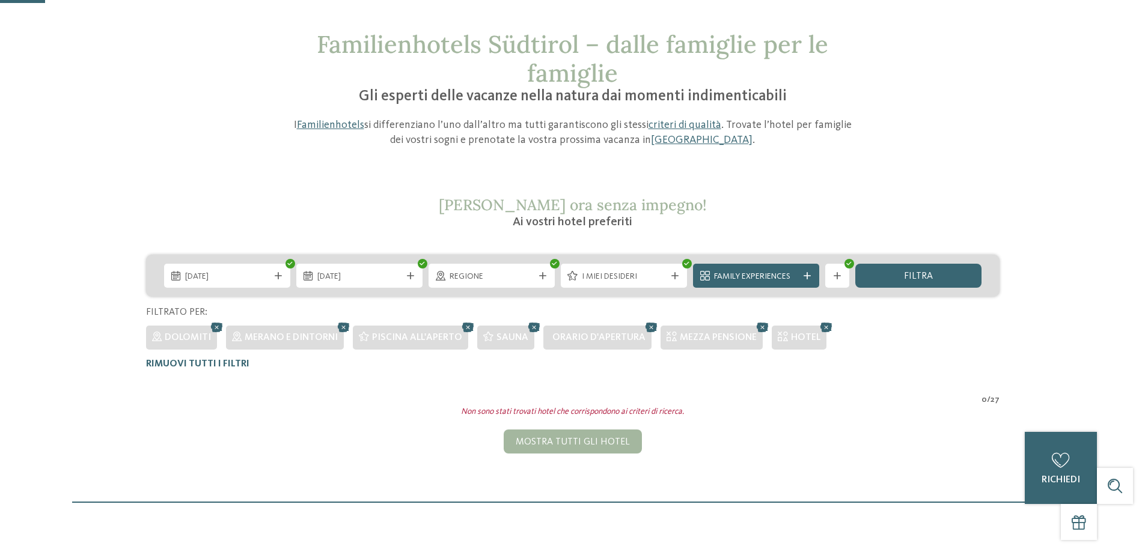
scroll to position [120, 0]
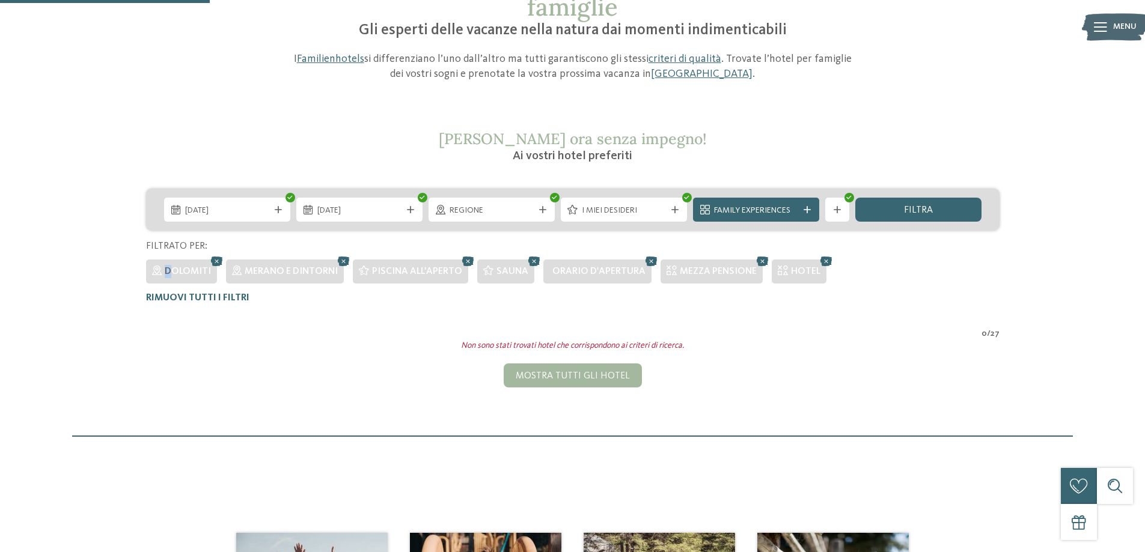
click at [169, 266] on div "Dolomiti" at bounding box center [188, 271] width 46 height 13
click at [570, 374] on div "Mostra tutti gli hotel" at bounding box center [572, 375] width 138 height 24
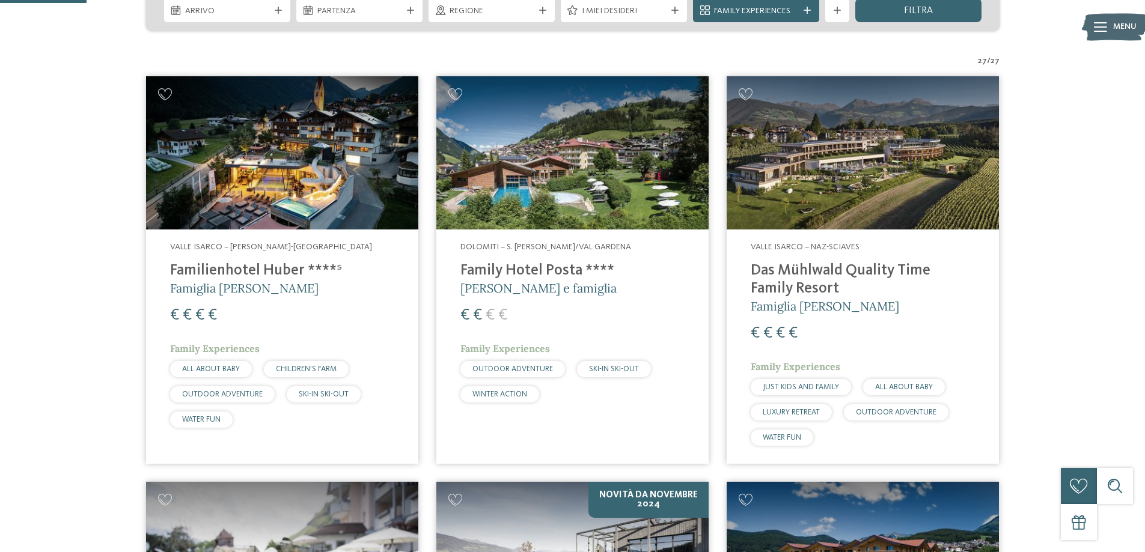
scroll to position [321, 0]
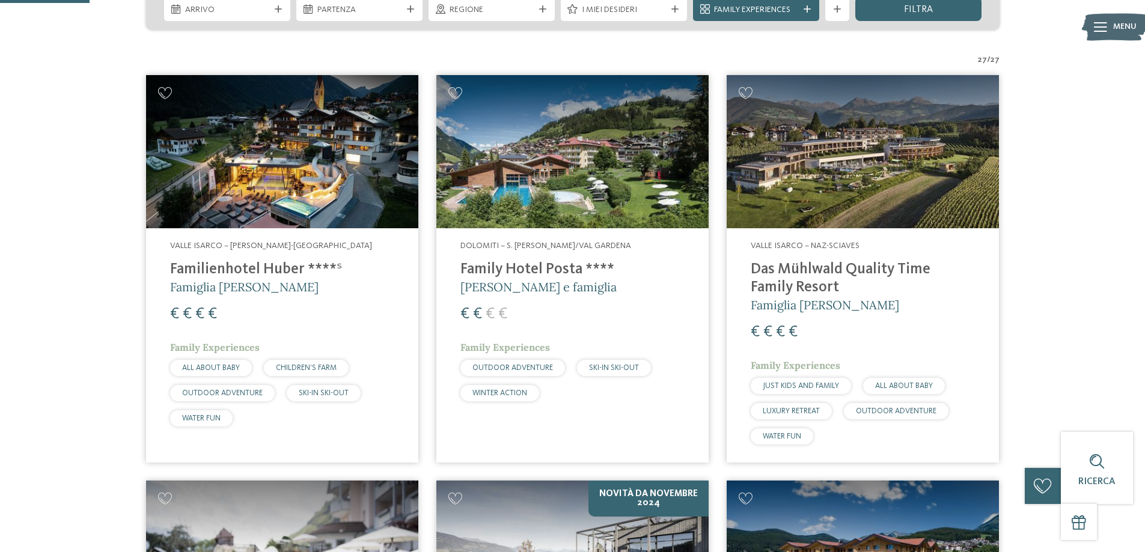
click at [856, 118] on img at bounding box center [862, 151] width 272 height 153
click at [564, 148] on img at bounding box center [572, 151] width 272 height 153
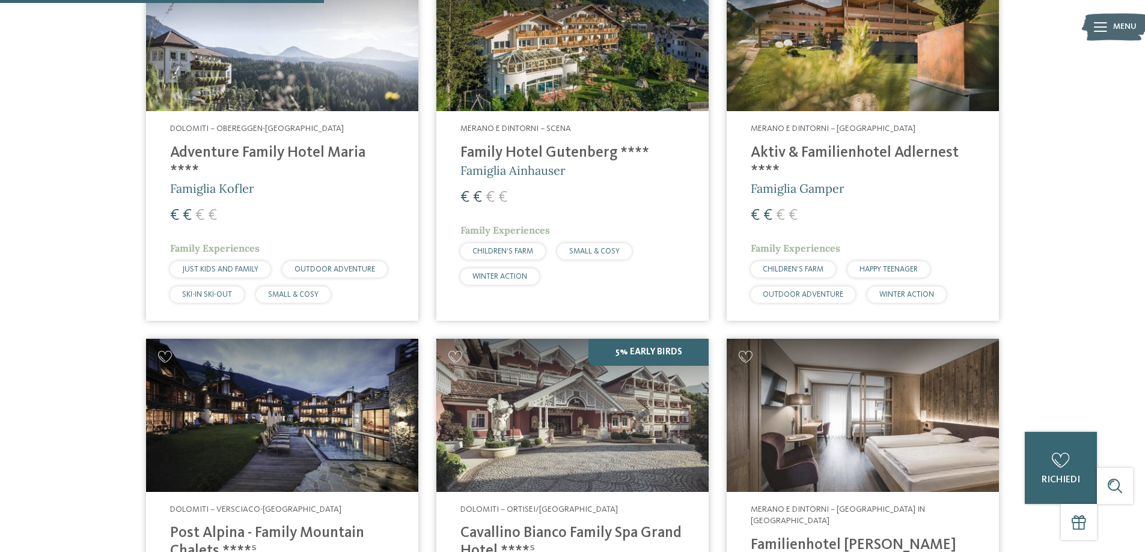
scroll to position [1402, 0]
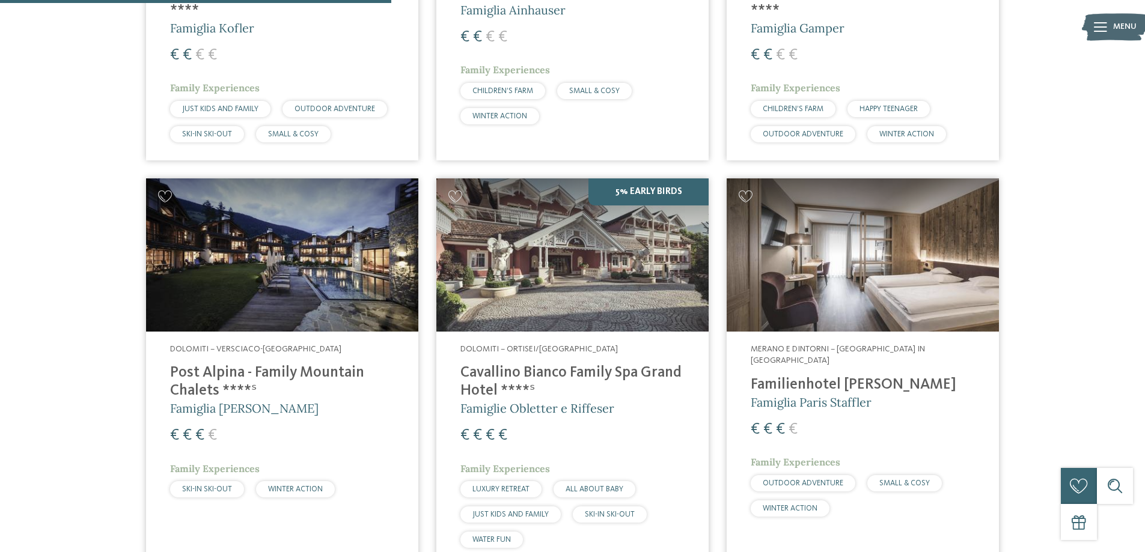
click at [552, 257] on img at bounding box center [572, 254] width 272 height 153
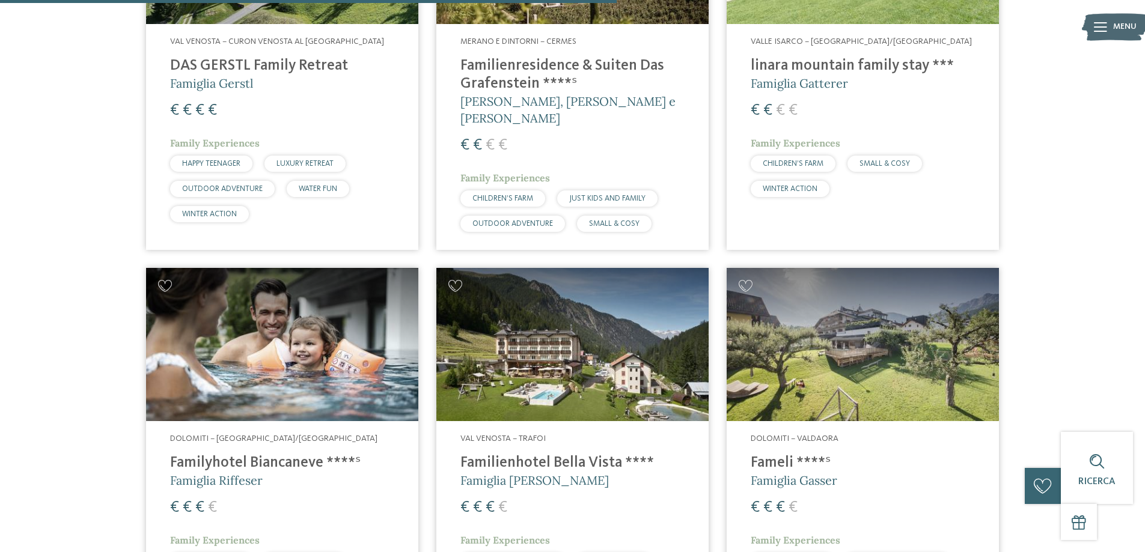
scroll to position [2243, 0]
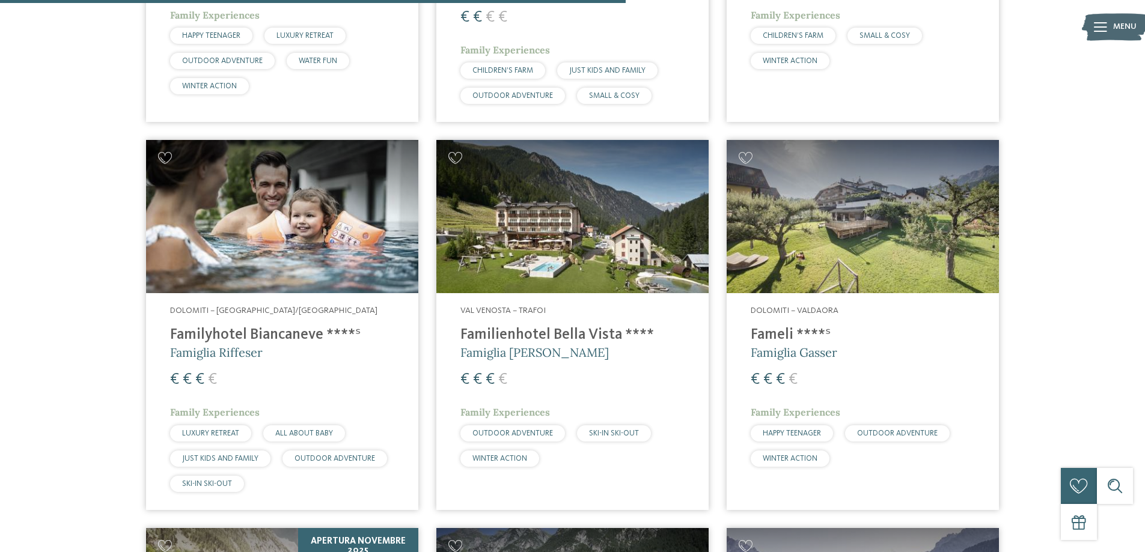
click at [299, 187] on img at bounding box center [282, 216] width 272 height 153
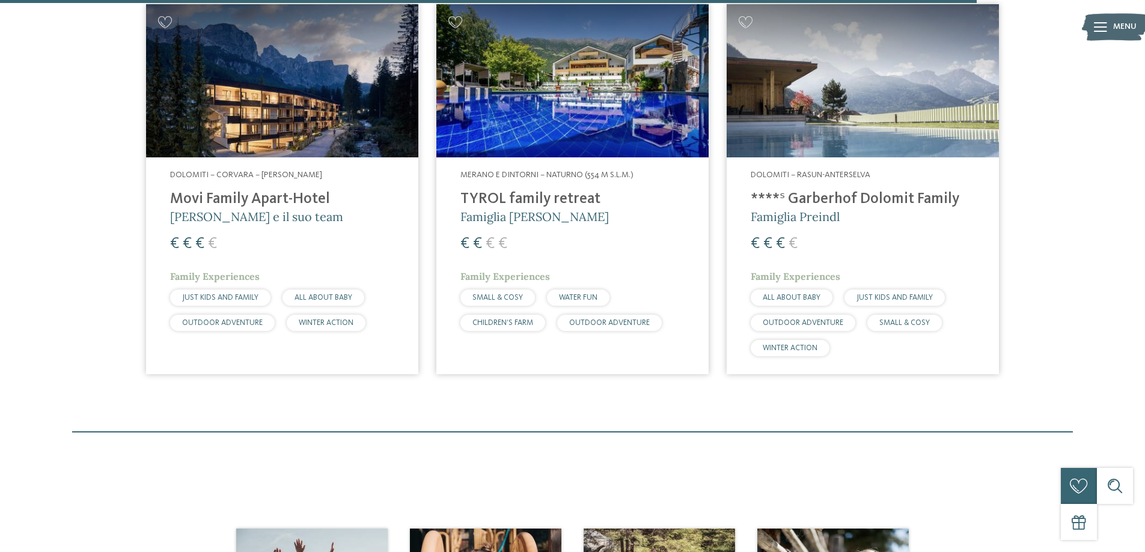
scroll to position [3385, 0]
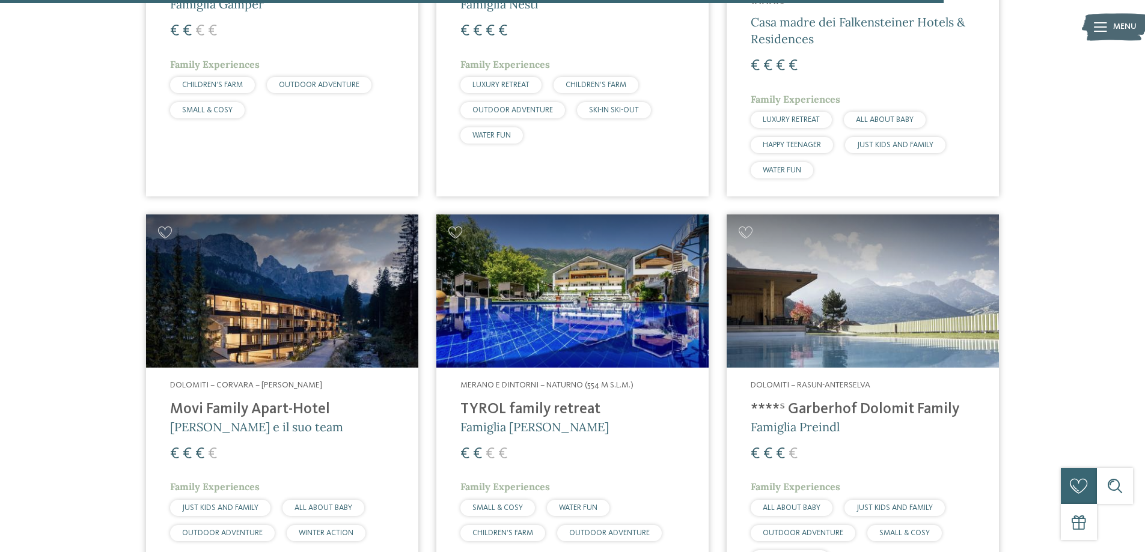
click at [262, 242] on img at bounding box center [282, 290] width 272 height 153
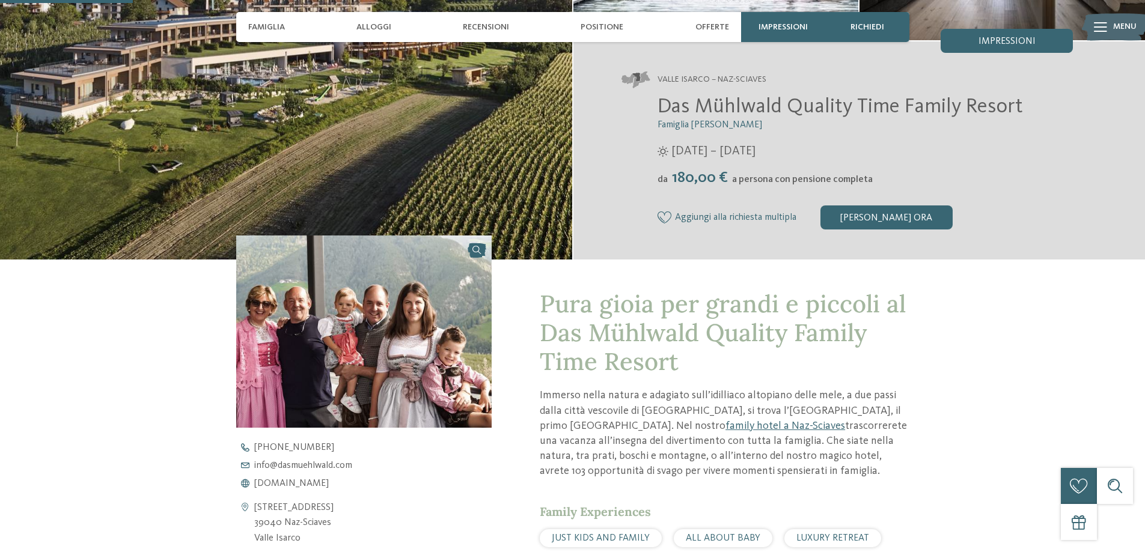
scroll to position [60, 0]
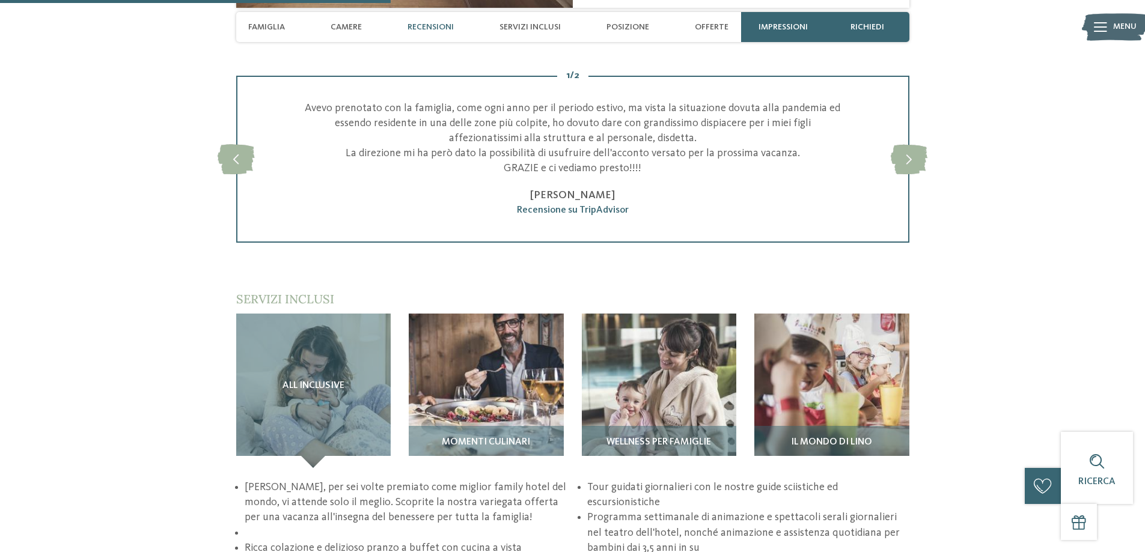
scroll to position [1622, 0]
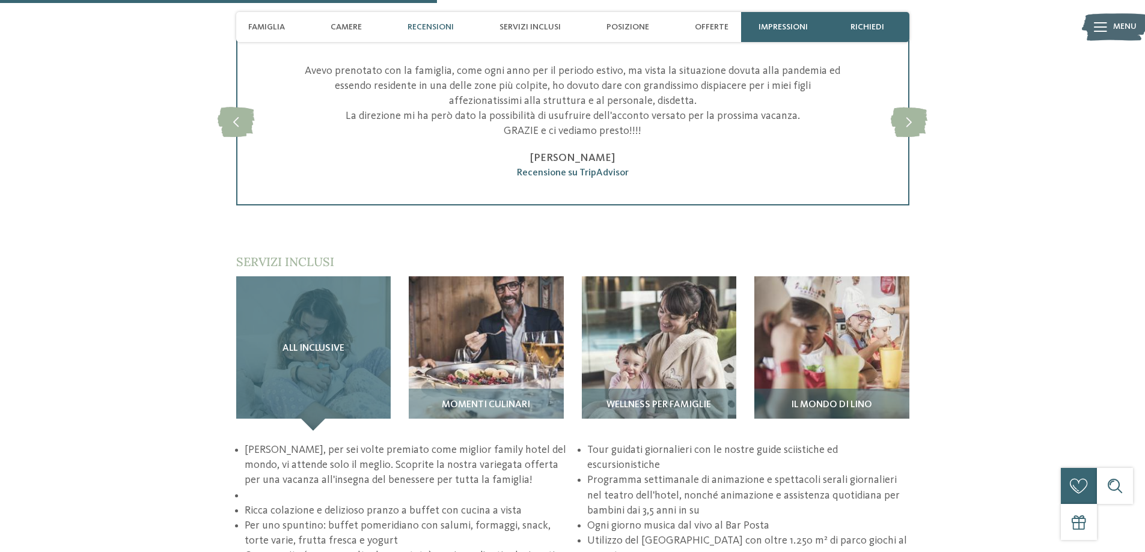
click at [306, 341] on div "All inclusive" at bounding box center [313, 353] width 155 height 155
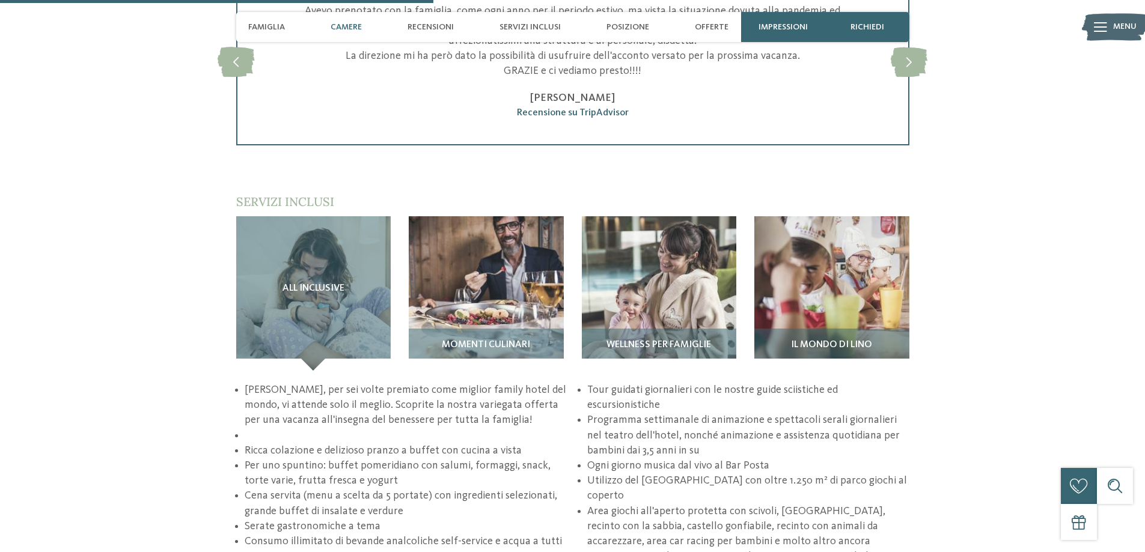
scroll to position [1202, 0]
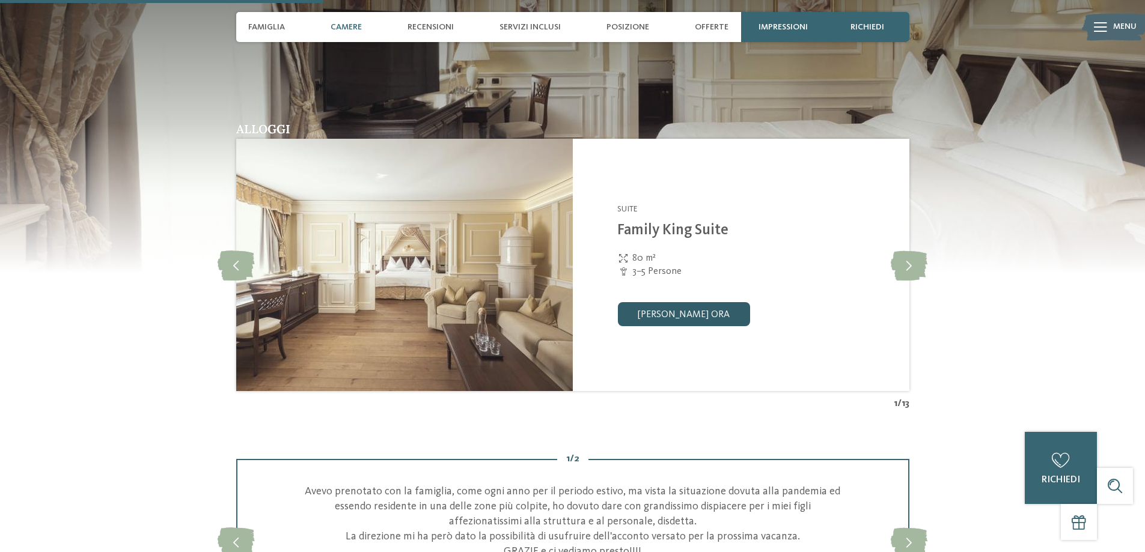
click at [734, 309] on link "[PERSON_NAME] ora" at bounding box center [683, 314] width 132 height 24
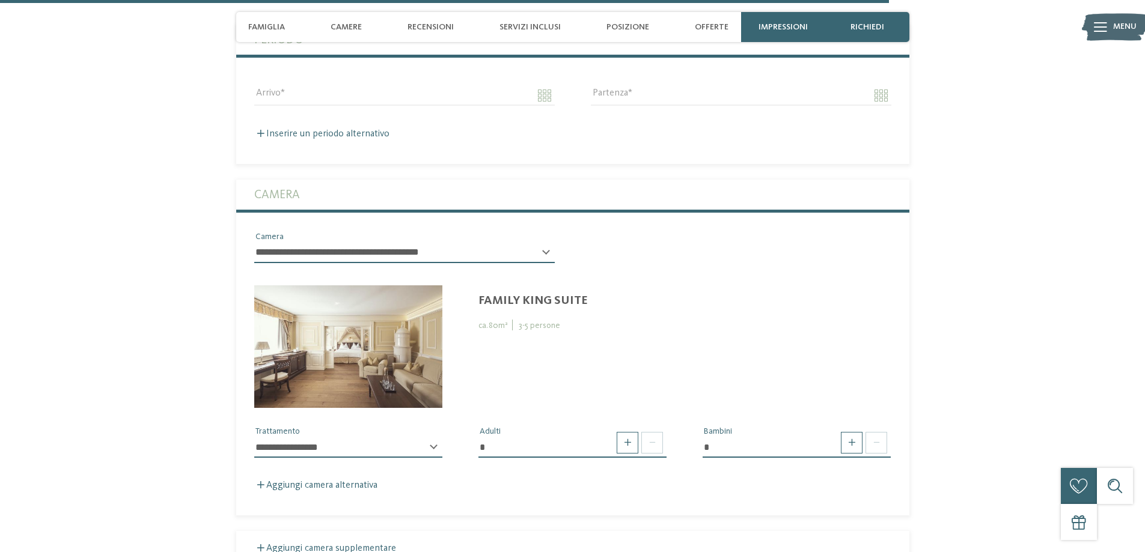
scroll to position [3435, 0]
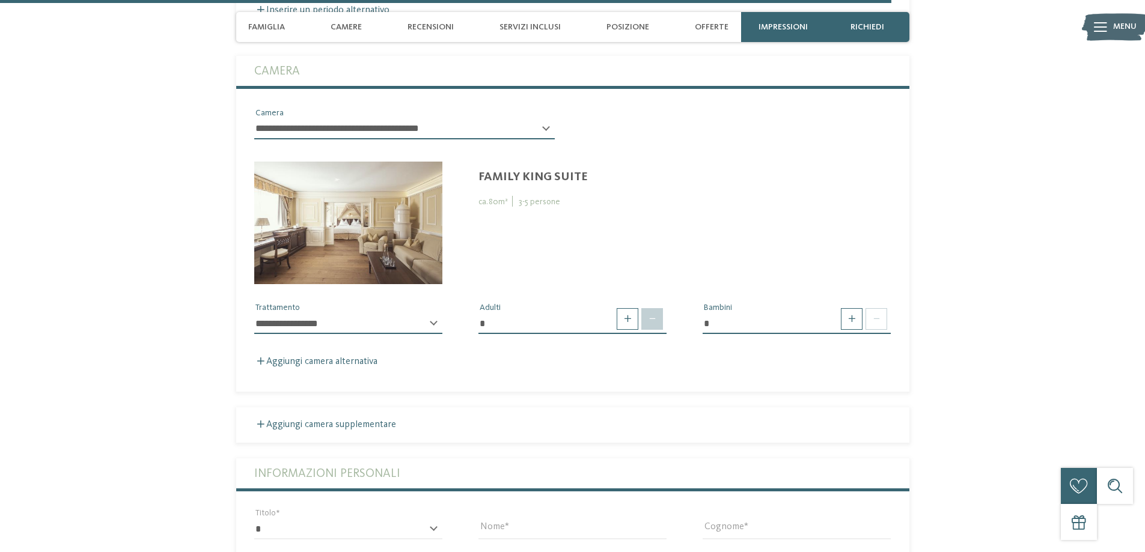
click at [652, 308] on span at bounding box center [652, 319] width 22 height 22
click at [667, 302] on div "* Adulti" at bounding box center [572, 323] width 224 height 43
click at [654, 309] on span at bounding box center [652, 319] width 22 height 22
drag, startPoint x: 469, startPoint y: 303, endPoint x: 477, endPoint y: 306, distance: 8.9
click at [473, 306] on div "* Adulti" at bounding box center [572, 323] width 224 height 43
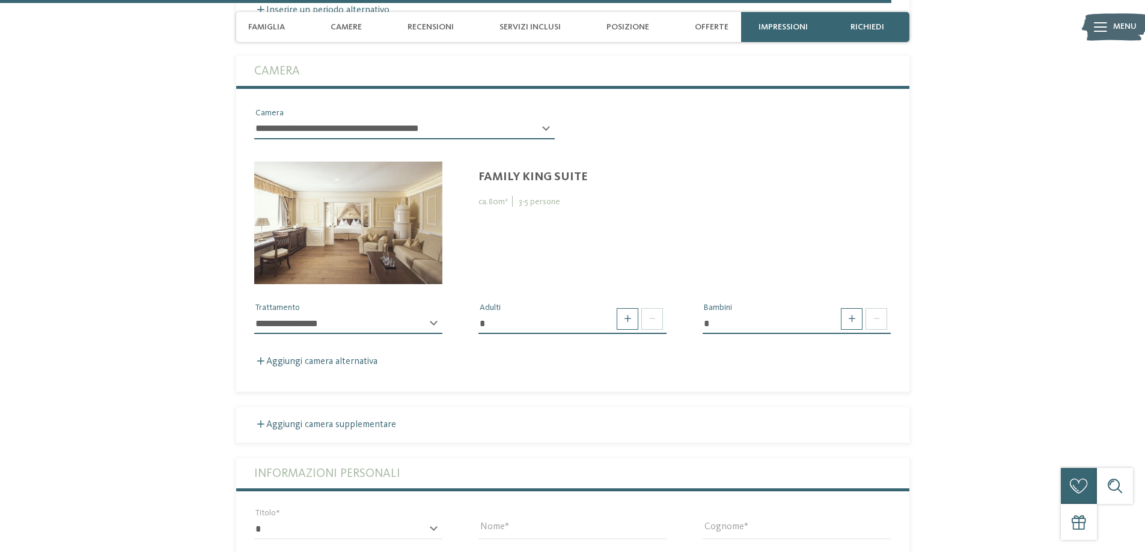
click at [481, 314] on input "*" at bounding box center [572, 324] width 188 height 20
click at [482, 314] on input "*" at bounding box center [572, 324] width 188 height 20
click at [380, 107] on div "**********" at bounding box center [404, 128] width 336 height 43
click at [379, 119] on select "**********" at bounding box center [404, 129] width 300 height 20
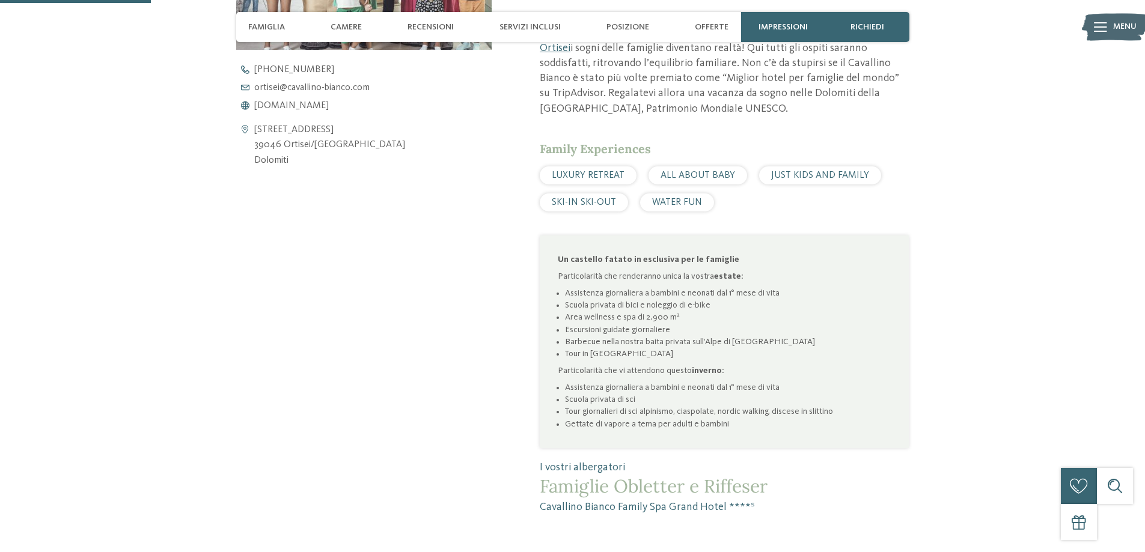
scroll to position [0, 0]
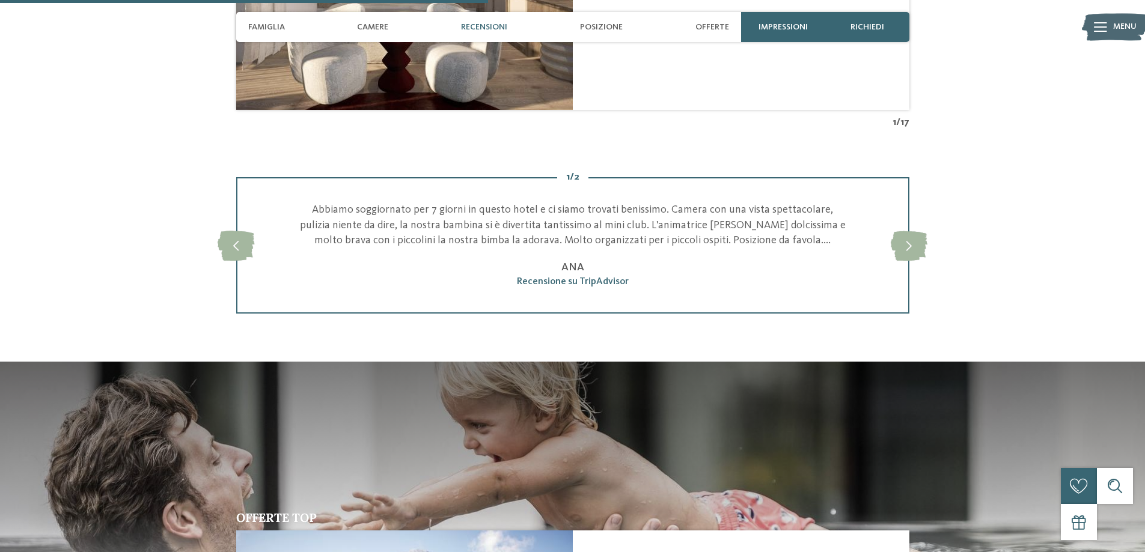
scroll to position [1262, 0]
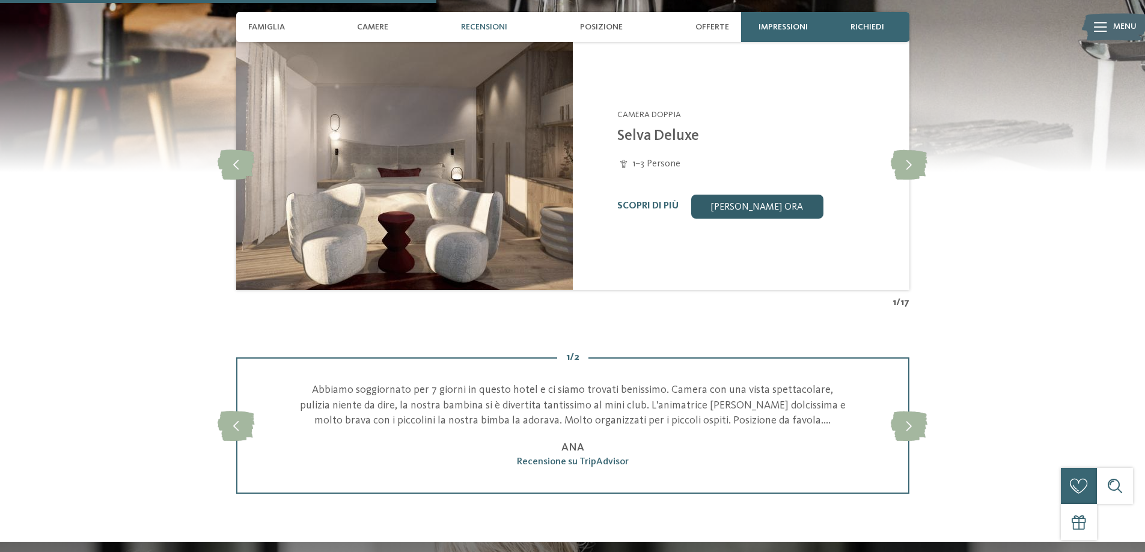
click at [759, 208] on link "[PERSON_NAME] ora" at bounding box center [756, 207] width 132 height 24
